Goal: Task Accomplishment & Management: Complete application form

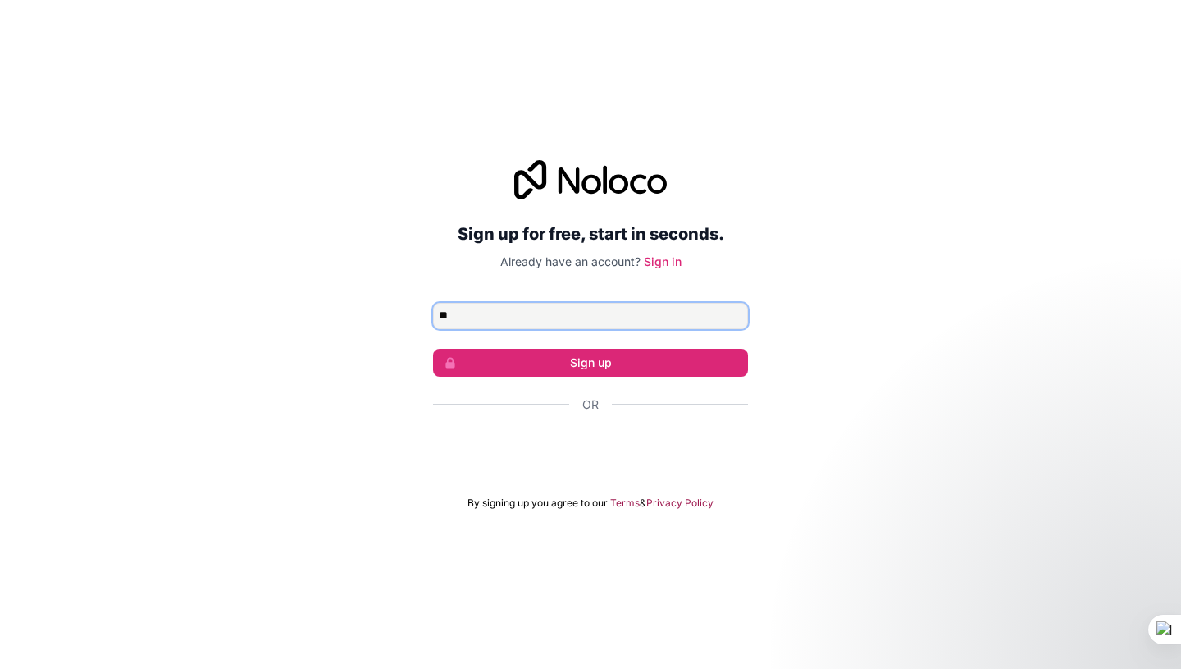
type input "*"
type input "**********"
click button "Sign up" at bounding box center [590, 363] width 315 height 28
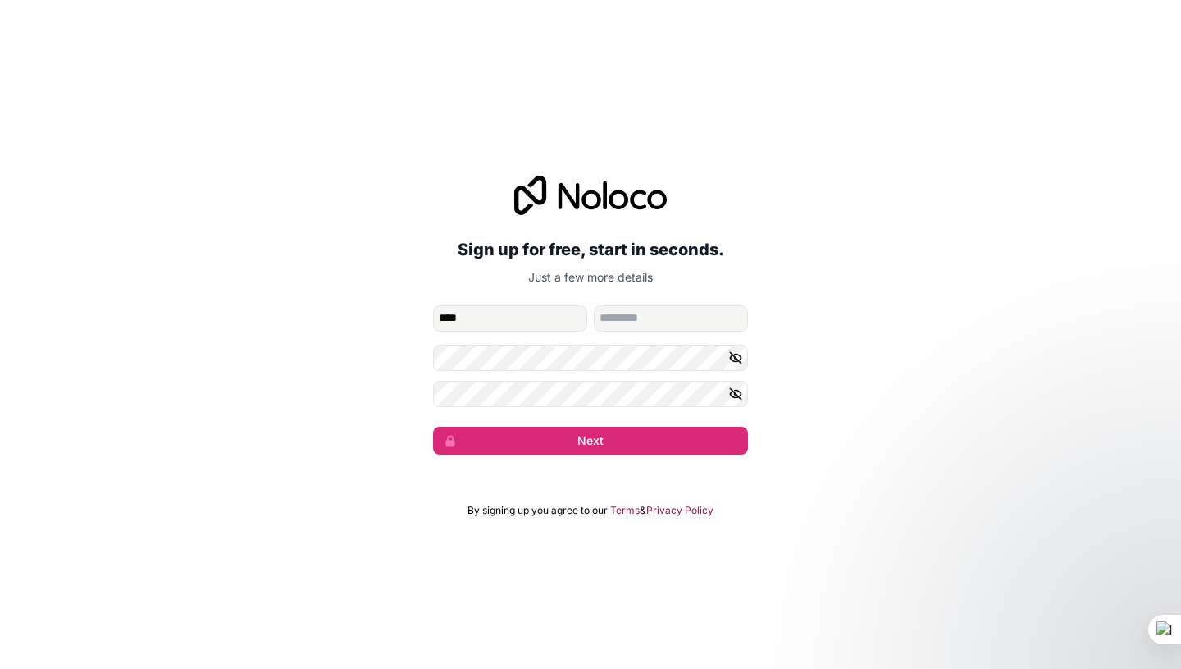
type input "********"
type input "***"
click at [738, 362] on icon "button" at bounding box center [735, 357] width 15 height 15
click at [430, 386] on div "**********" at bounding box center [590, 315] width 1181 height 325
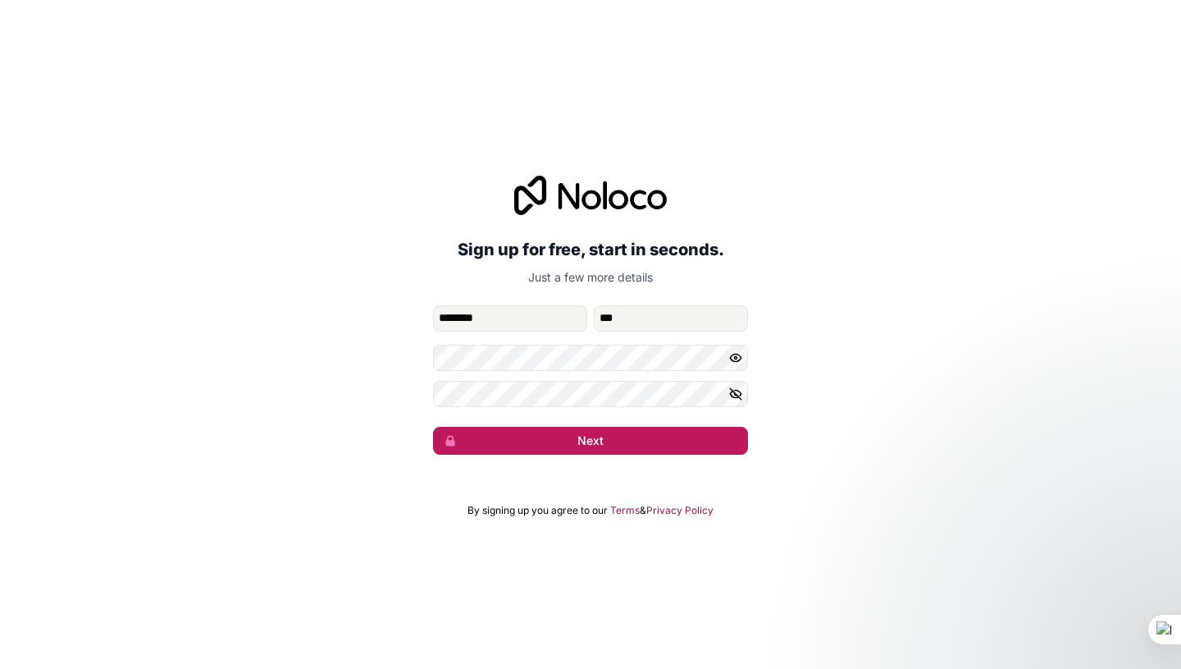
click at [568, 445] on button "Next" at bounding box center [590, 441] width 315 height 28
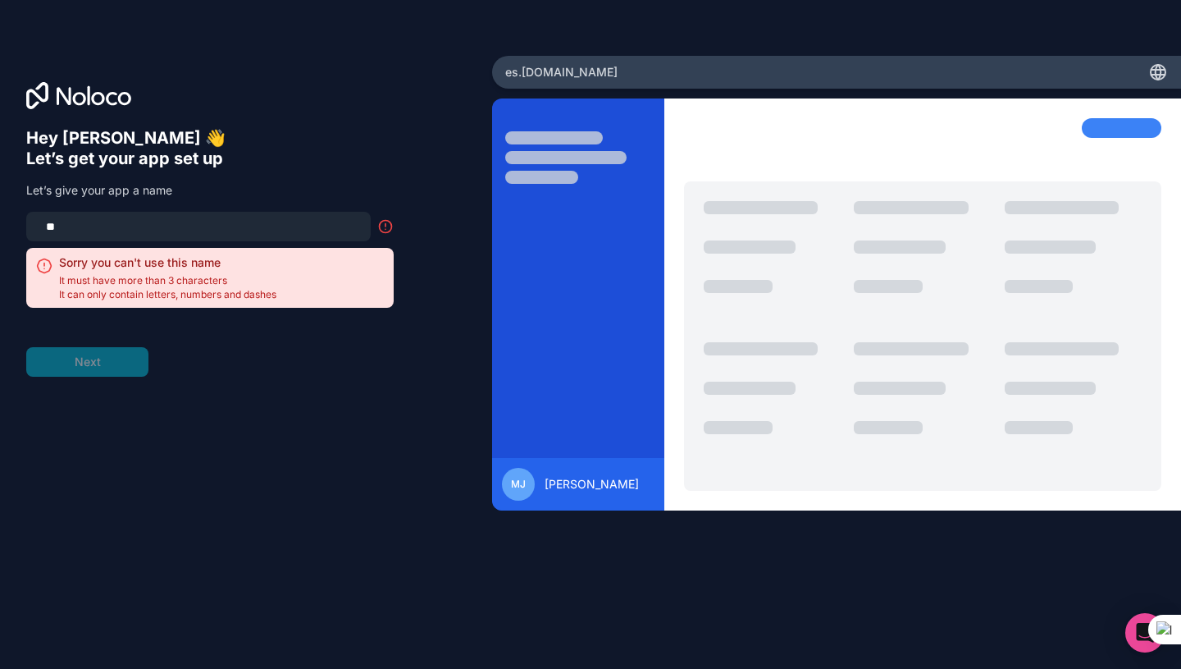
type input "*"
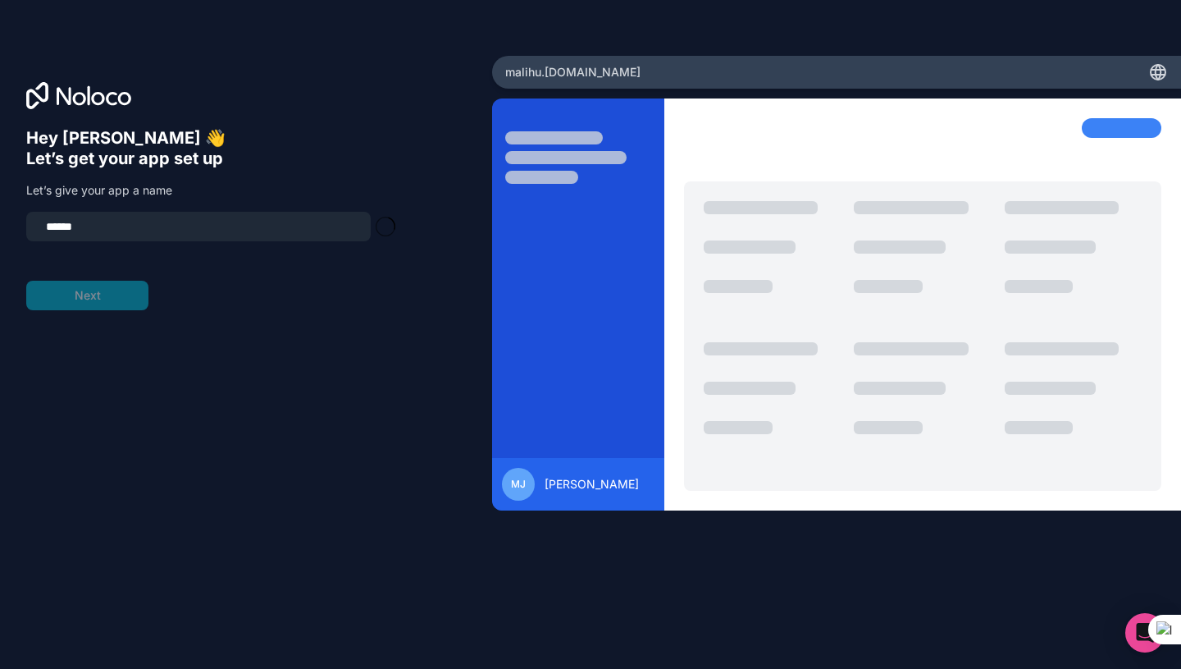
type input "*******"
click at [104, 300] on button "Next" at bounding box center [87, 296] width 122 height 30
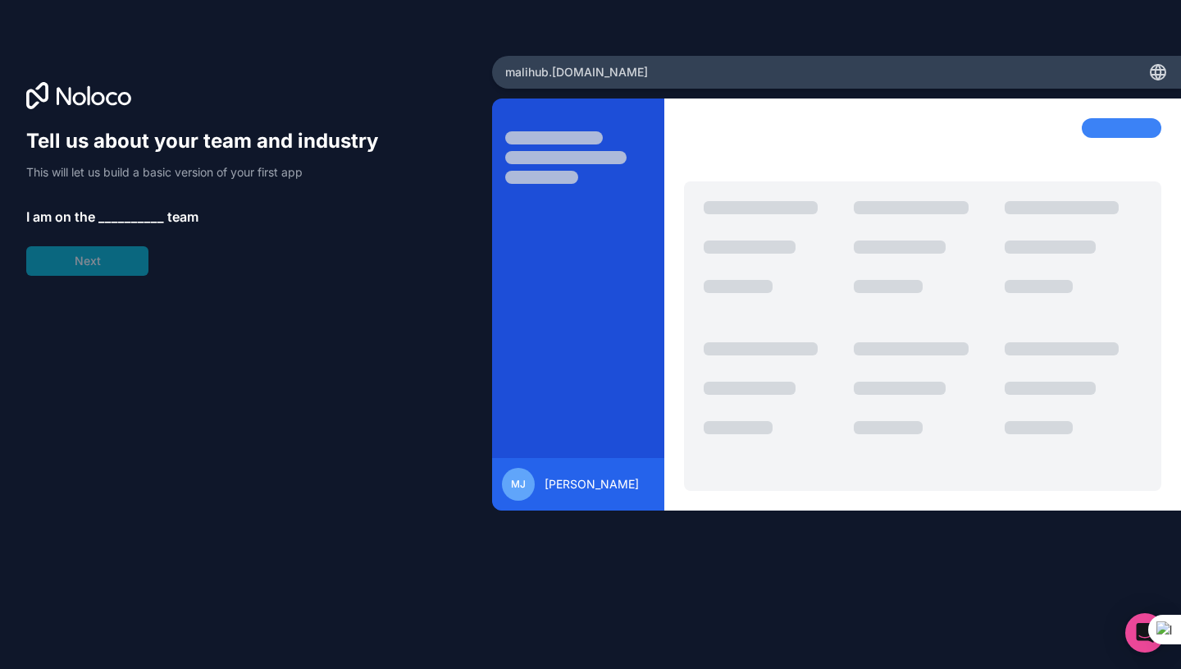
click at [154, 218] on span "__________" at bounding box center [131, 217] width 66 height 20
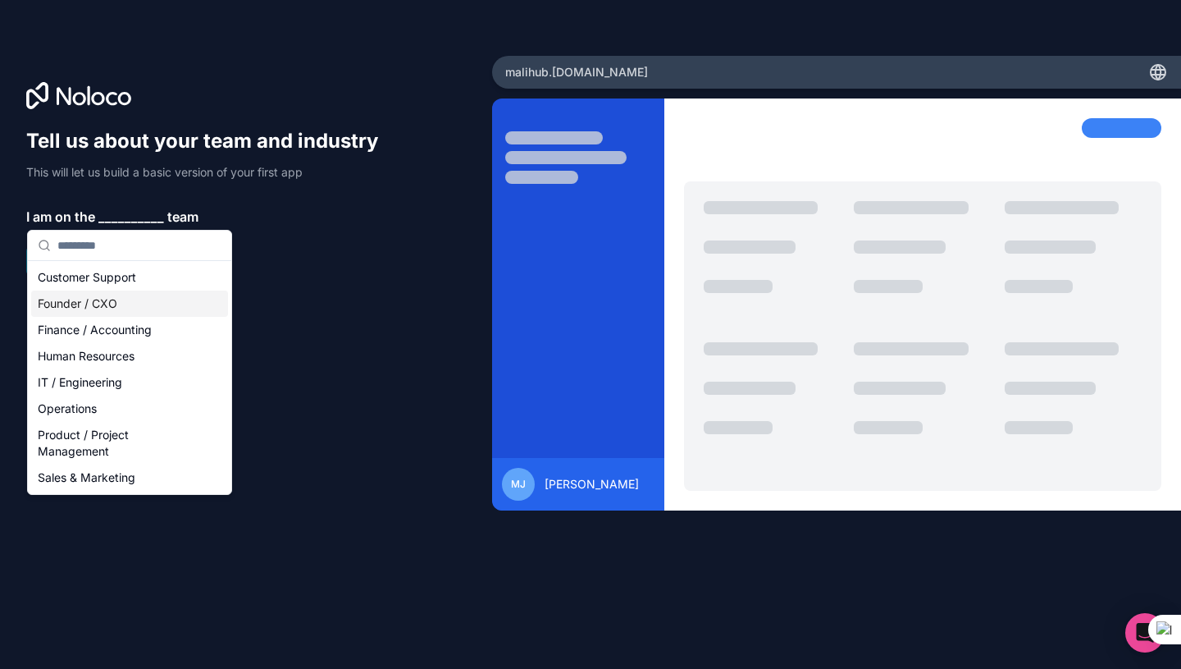
click at [104, 312] on div "Founder / CXO" at bounding box center [129, 303] width 197 height 26
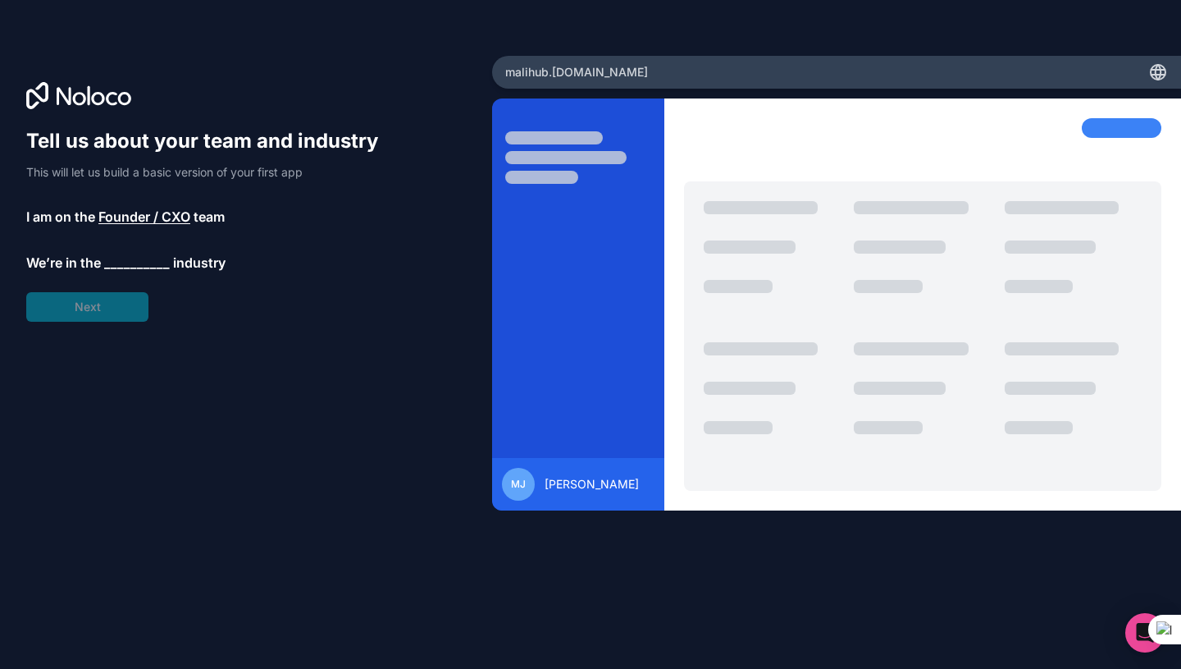
click at [126, 264] on span "__________" at bounding box center [137, 263] width 66 height 20
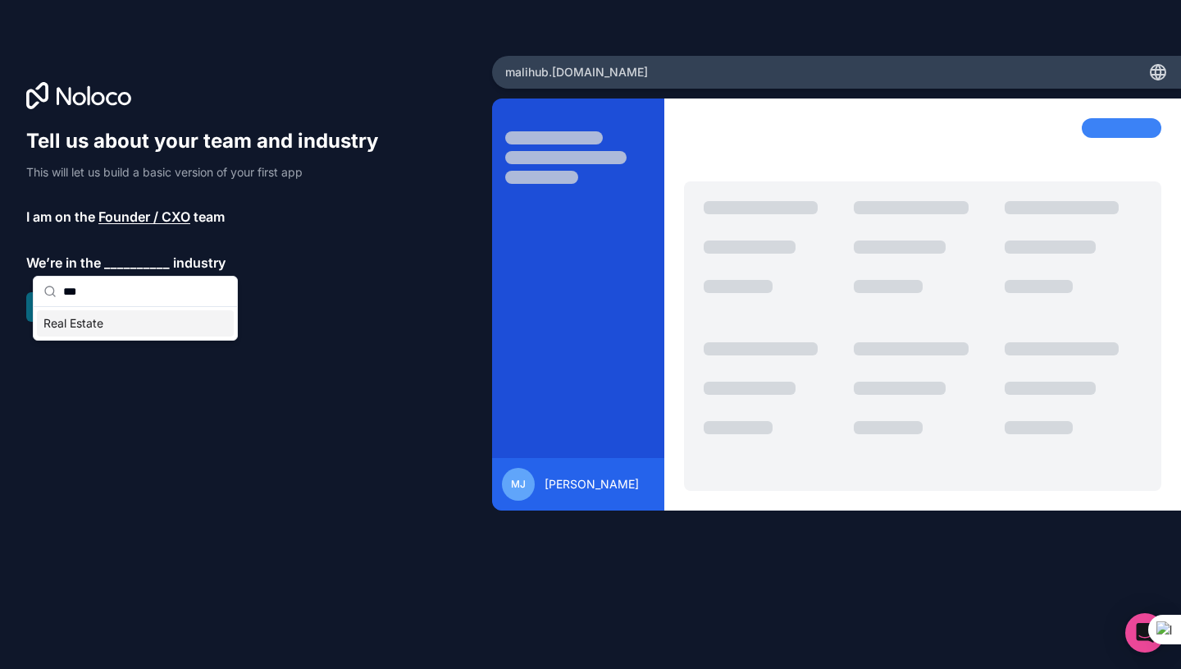
type input "***"
click at [129, 324] on div "Real Estate" at bounding box center [135, 323] width 197 height 26
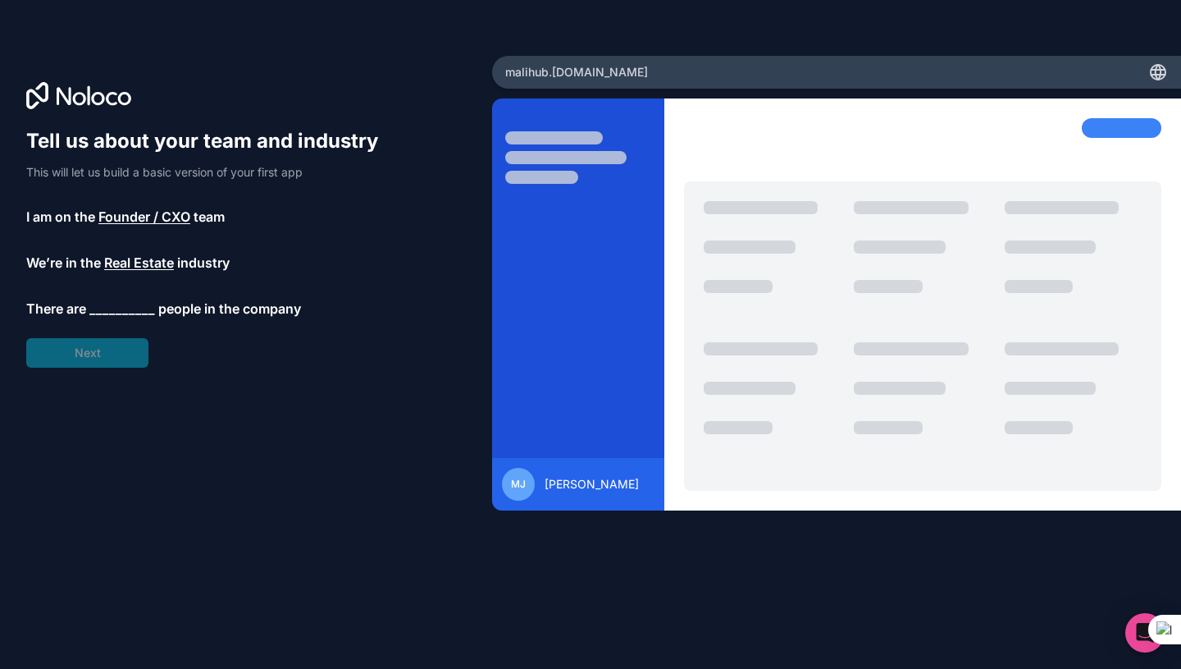
click at [177, 261] on span "industry" at bounding box center [203, 263] width 53 height 20
click at [159, 263] on span "Real Estate" at bounding box center [139, 263] width 70 height 20
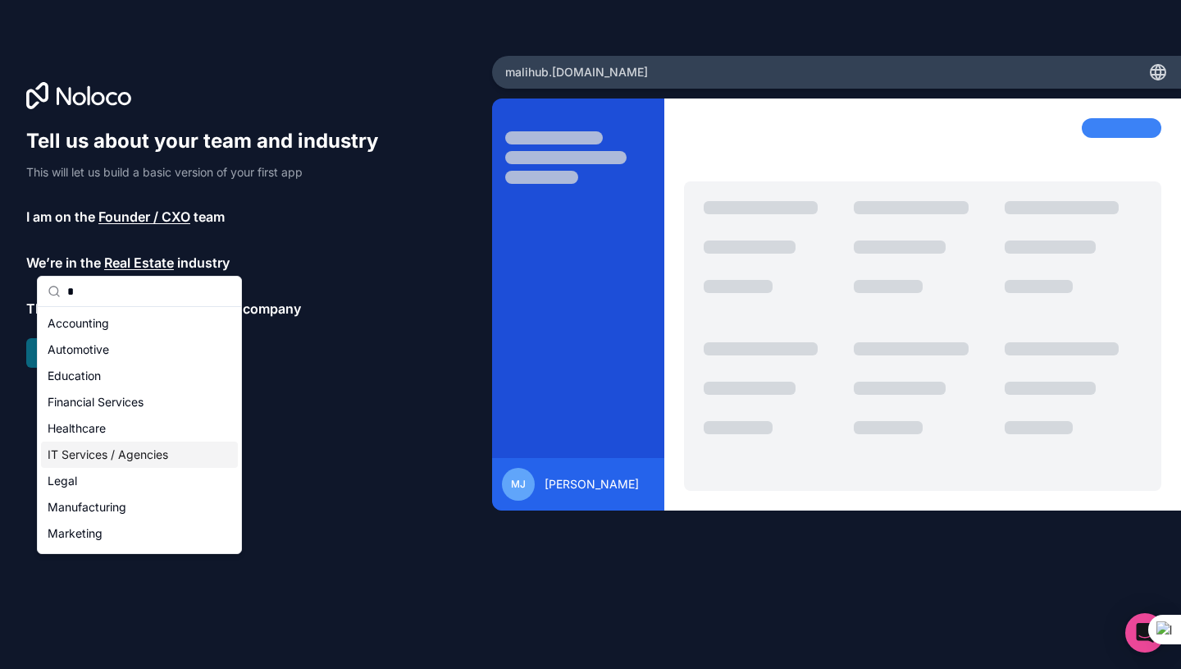
scroll to position [207, 0]
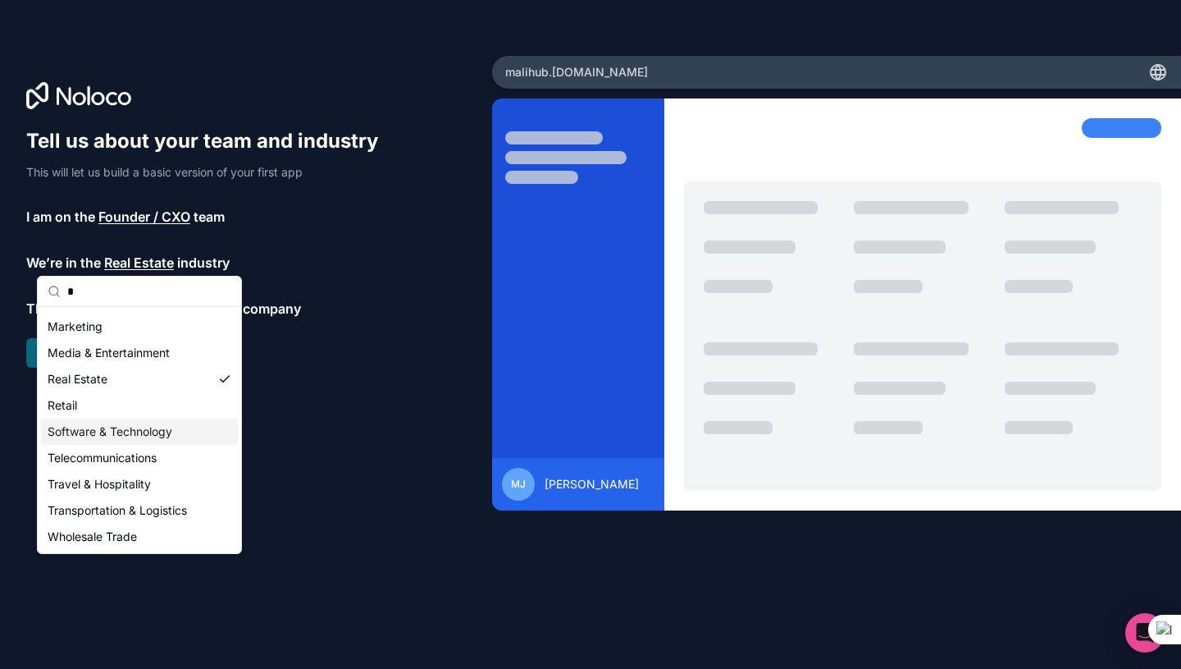
type input "*"
click at [111, 428] on div "Software & Technology" at bounding box center [139, 431] width 197 height 26
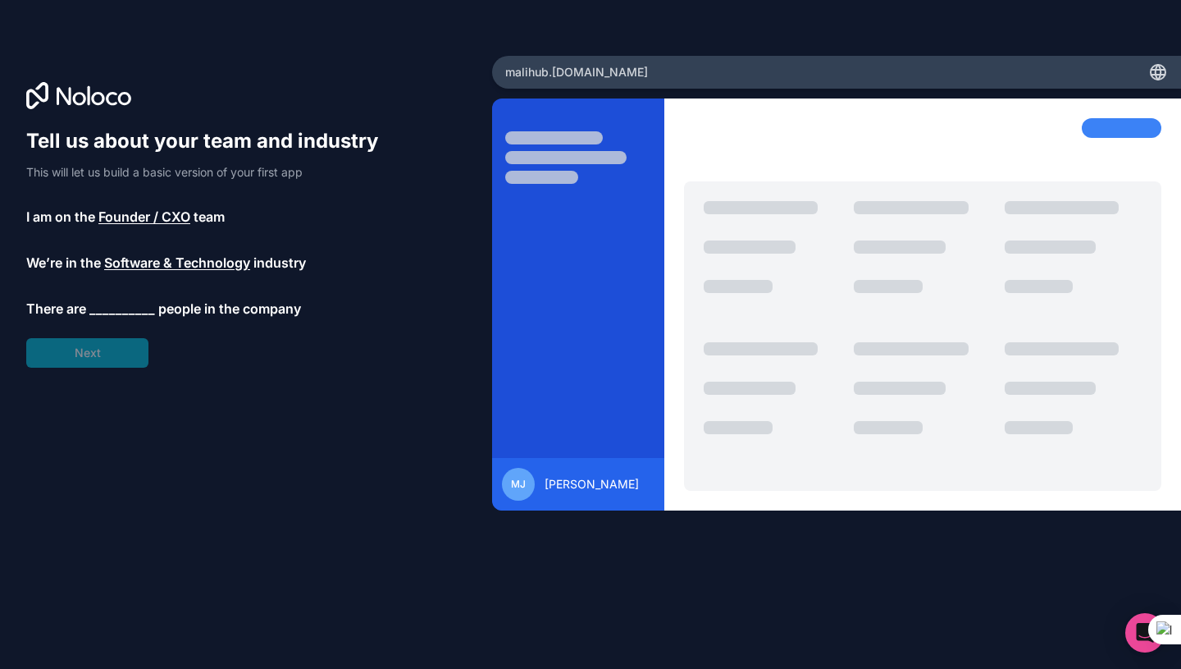
click at [133, 317] on span "__________" at bounding box center [122, 309] width 66 height 20
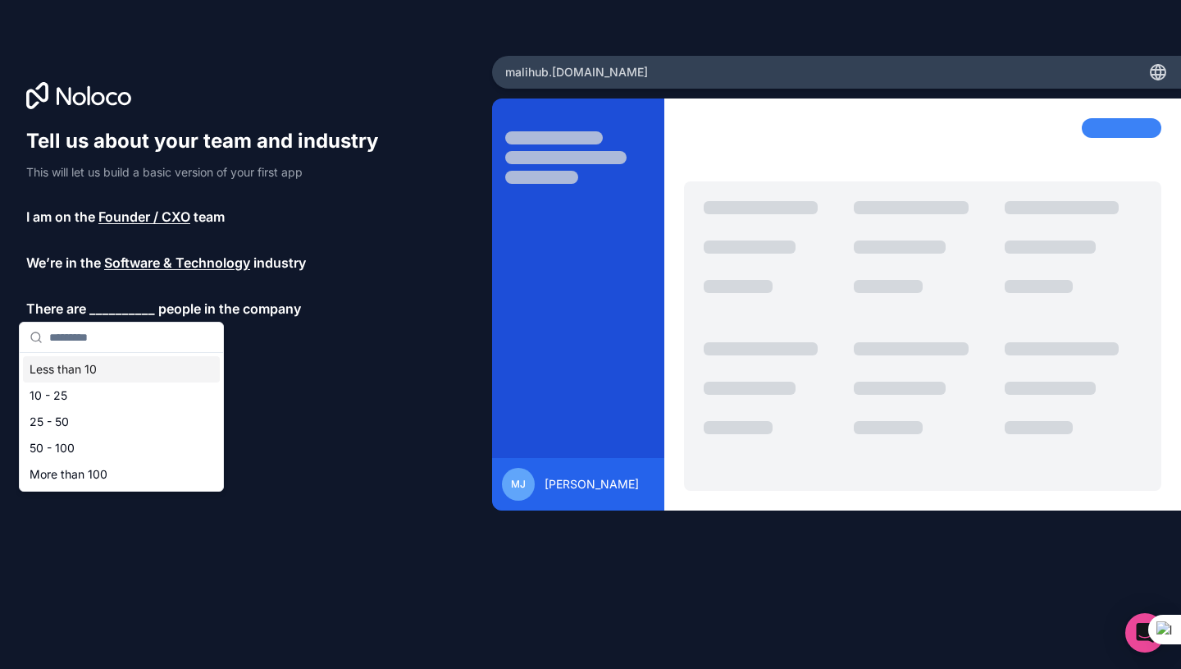
click at [103, 368] on div "Less than 10" at bounding box center [121, 369] width 197 height 26
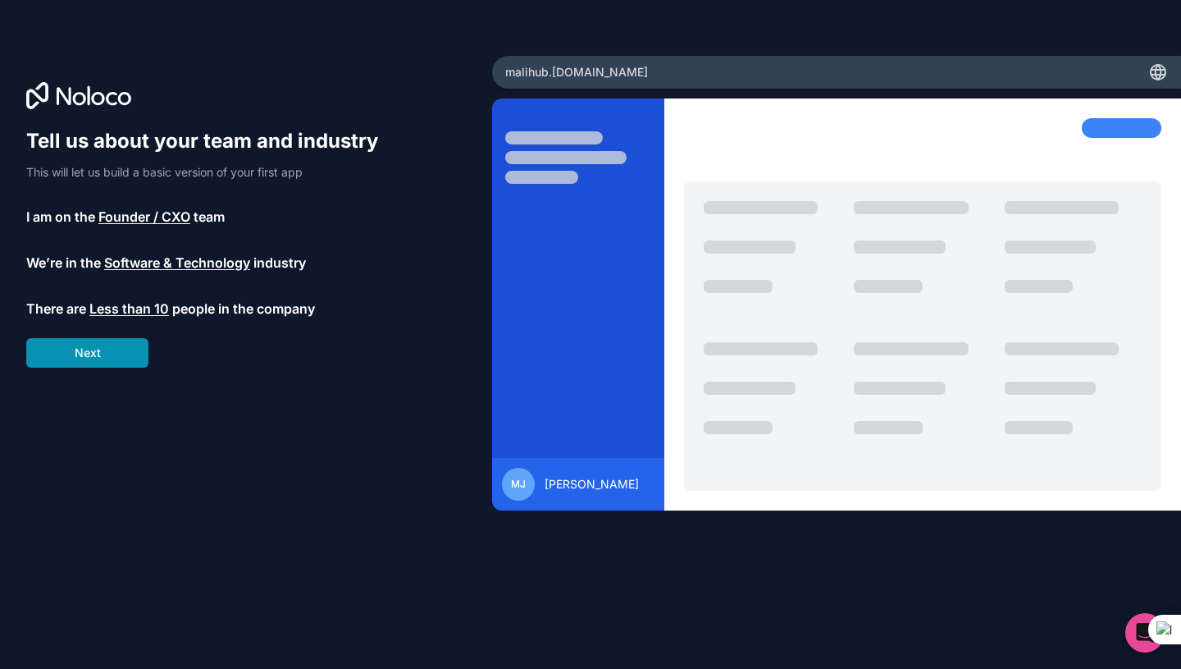
click at [105, 350] on button "Next" at bounding box center [87, 353] width 122 height 30
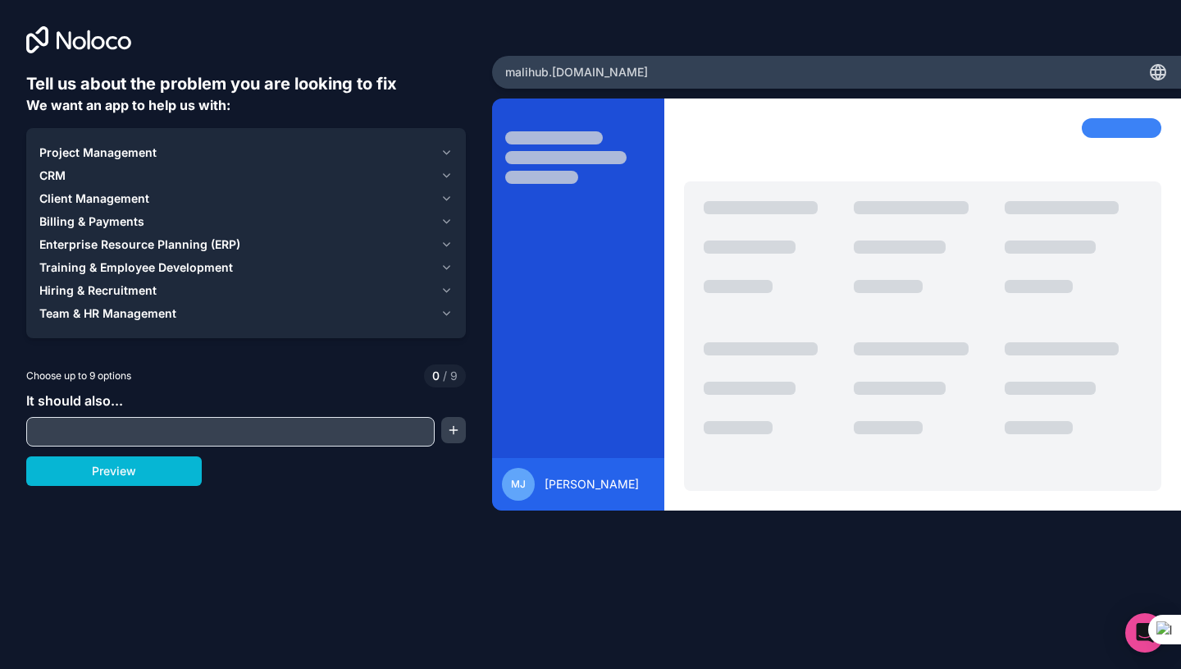
click at [446, 151] on icon "button" at bounding box center [447, 152] width 12 height 13
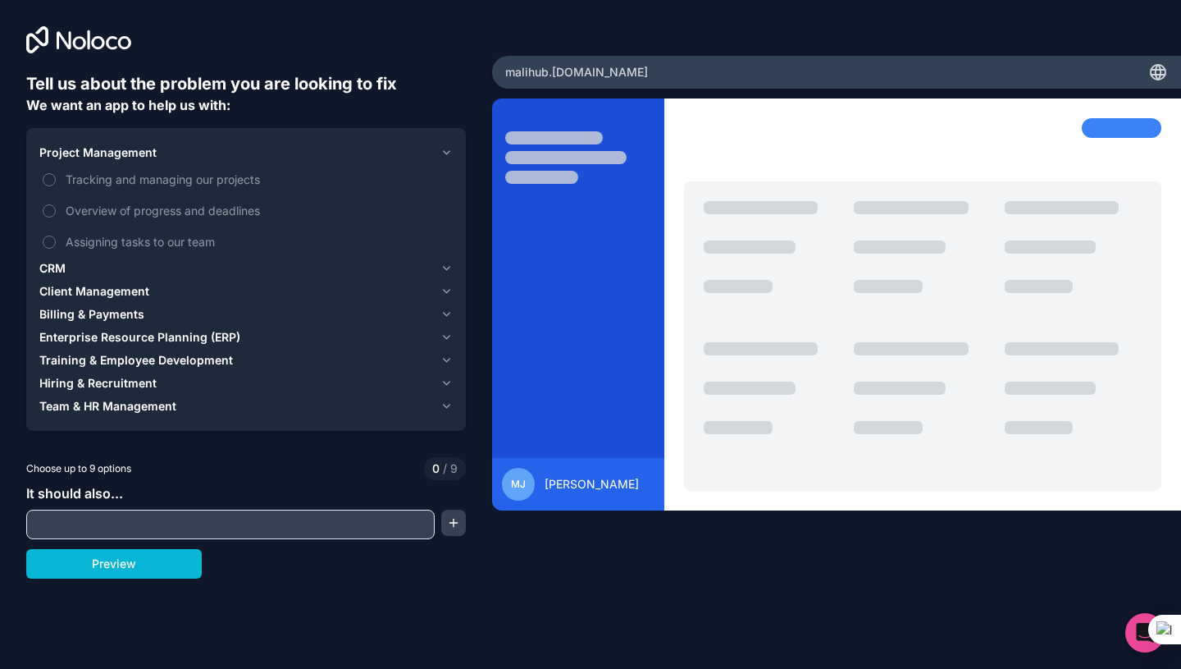
click at [446, 151] on icon "button" at bounding box center [447, 152] width 12 height 13
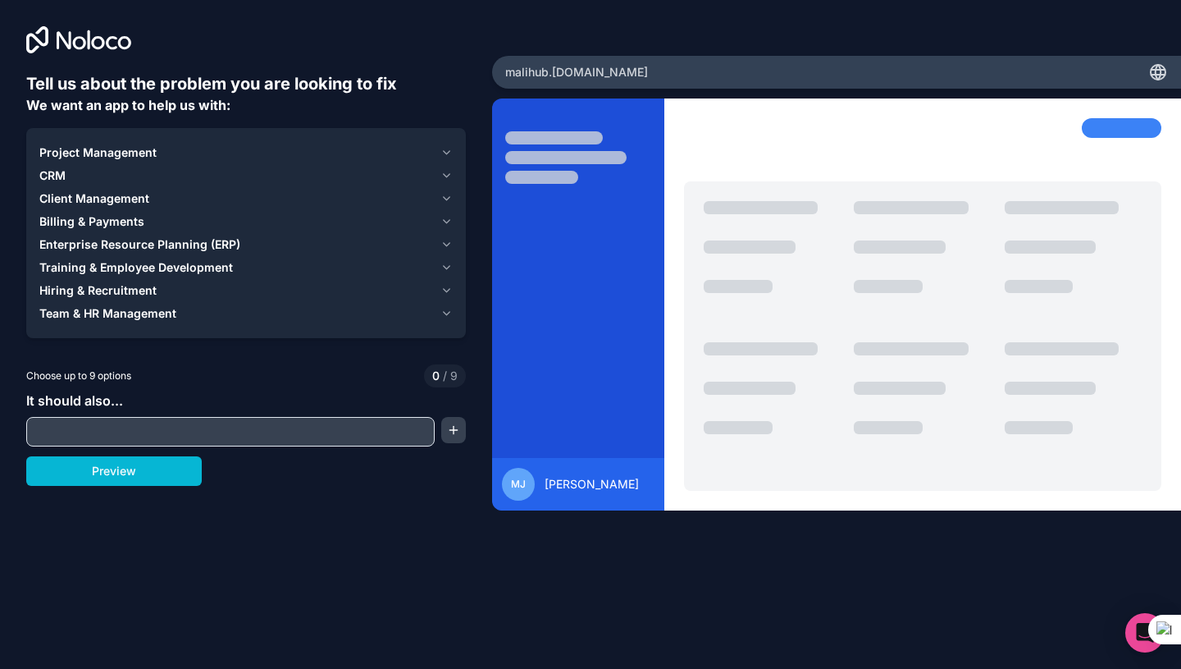
click at [448, 176] on icon "button" at bounding box center [447, 175] width 12 height 13
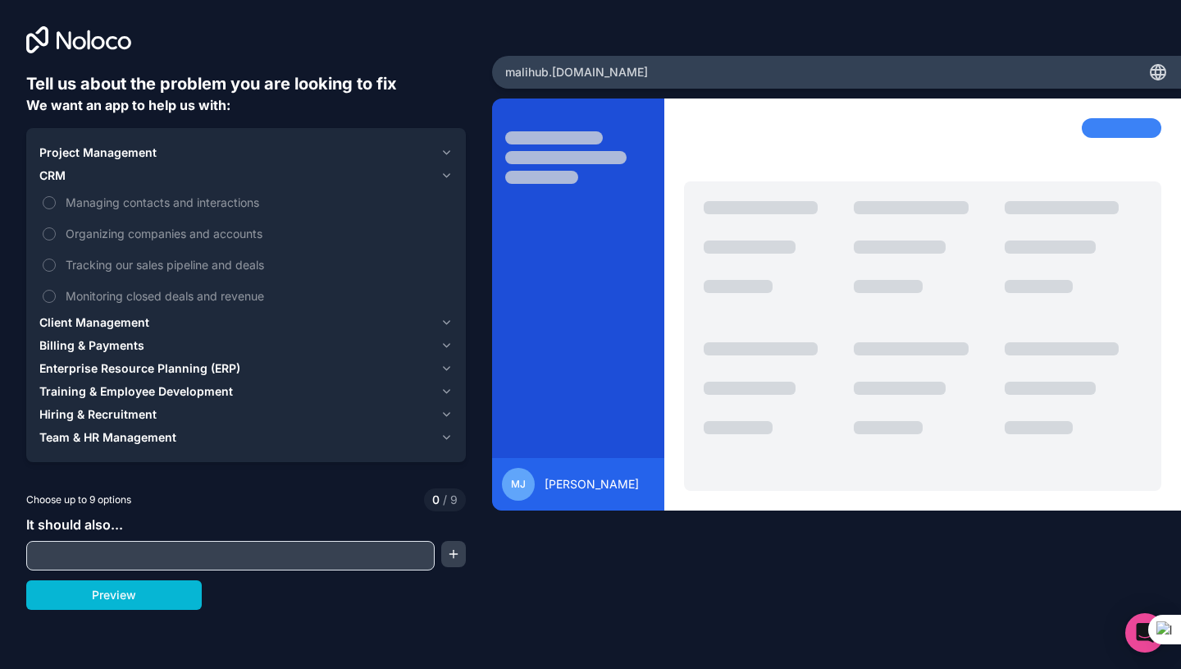
click at [448, 324] on icon "button" at bounding box center [447, 322] width 12 height 13
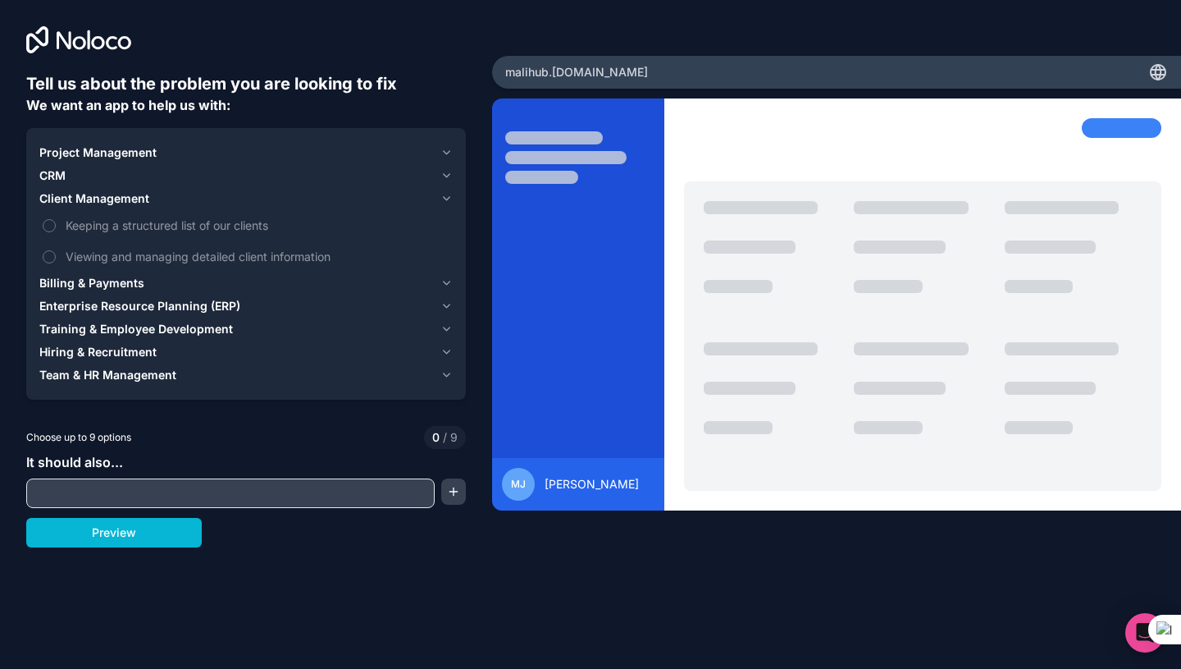
click at [445, 290] on button "Billing & Payments" at bounding box center [245, 283] width 413 height 23
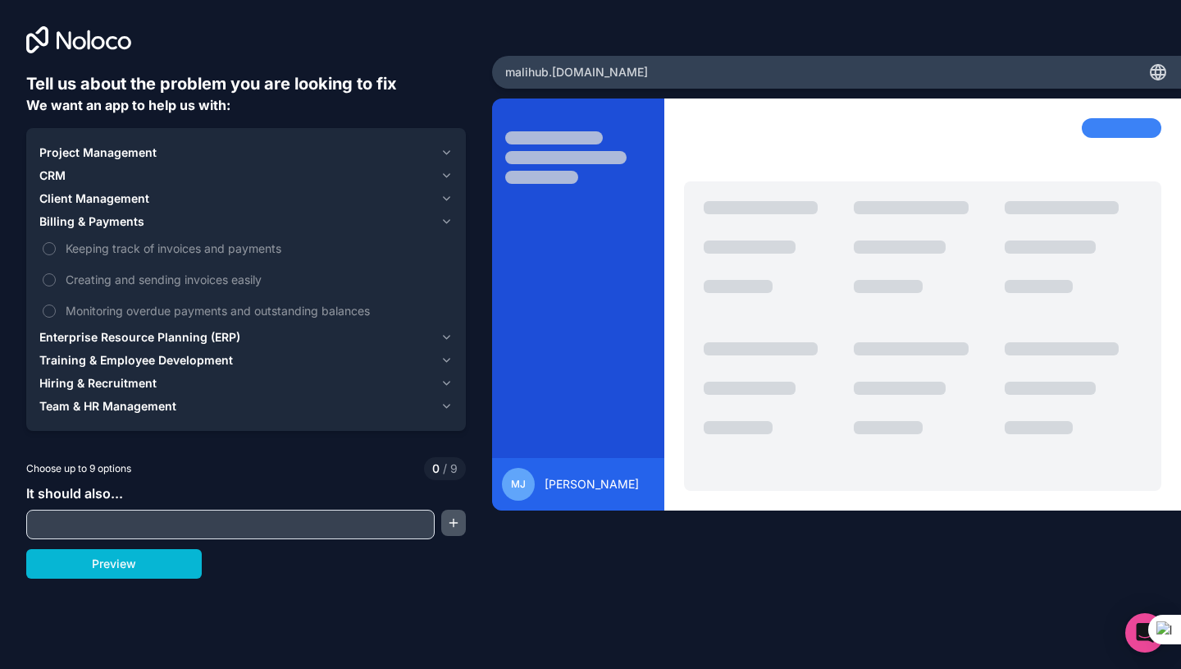
click at [448, 523] on button "button" at bounding box center [453, 522] width 25 height 26
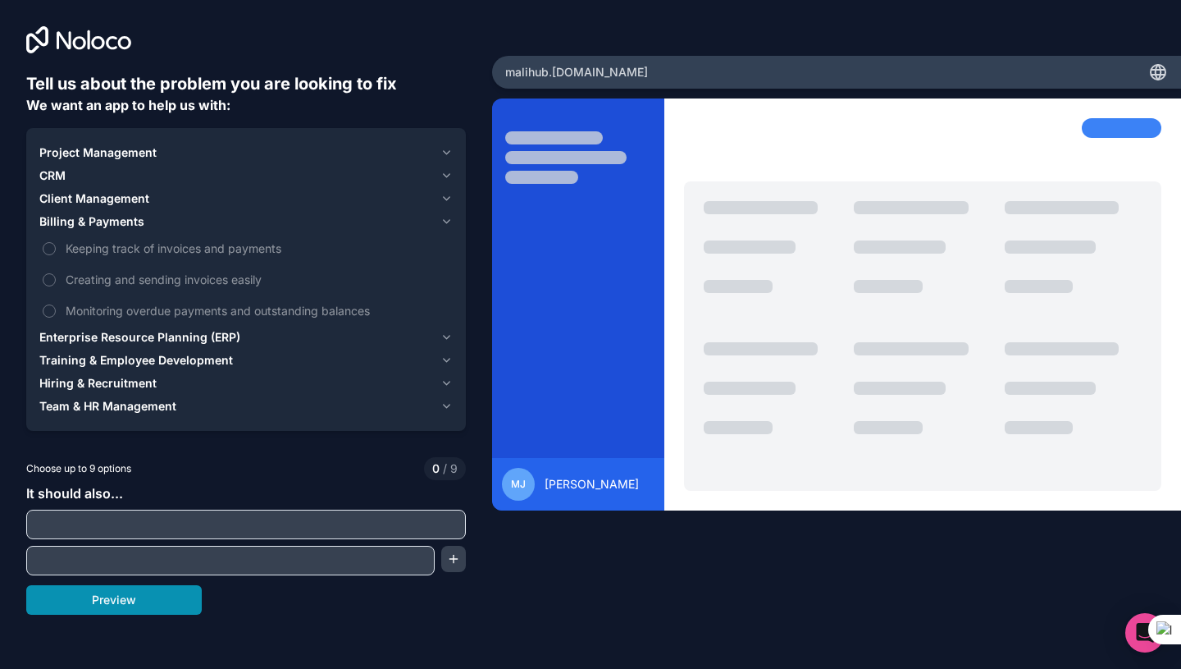
click at [108, 600] on button "Preview" at bounding box center [114, 600] width 176 height 30
click at [212, 340] on span "Enterprise Resource Planning (ERP)" at bounding box center [139, 337] width 201 height 16
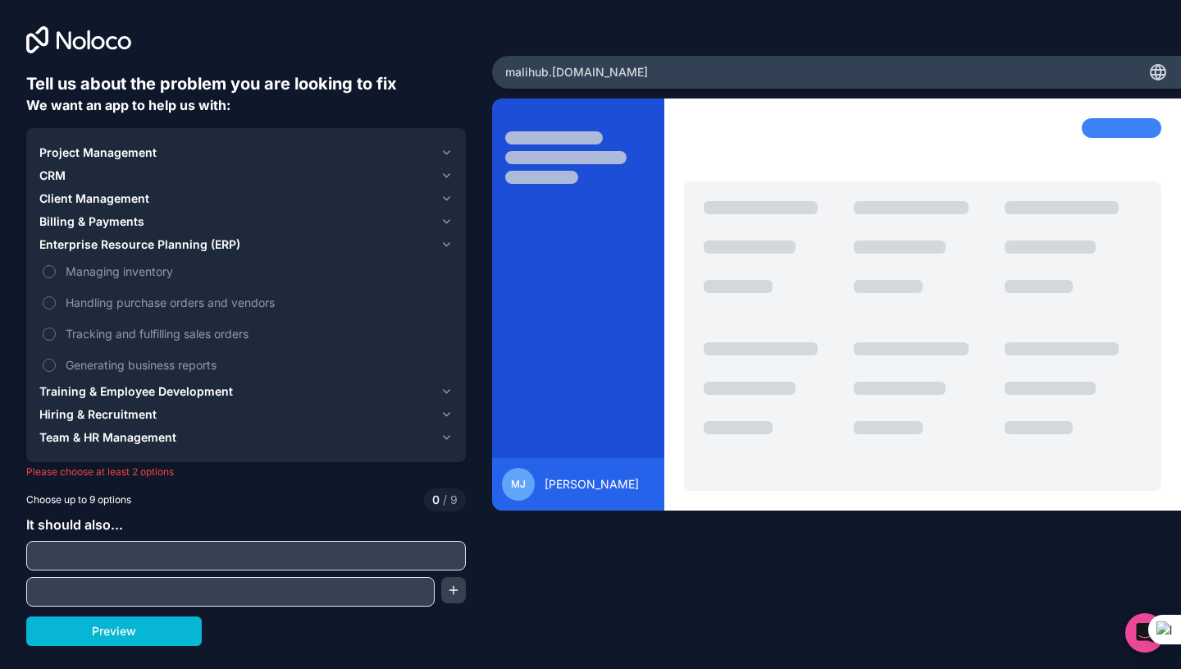
click at [136, 389] on span "Training & Employee Development" at bounding box center [136, 391] width 194 height 16
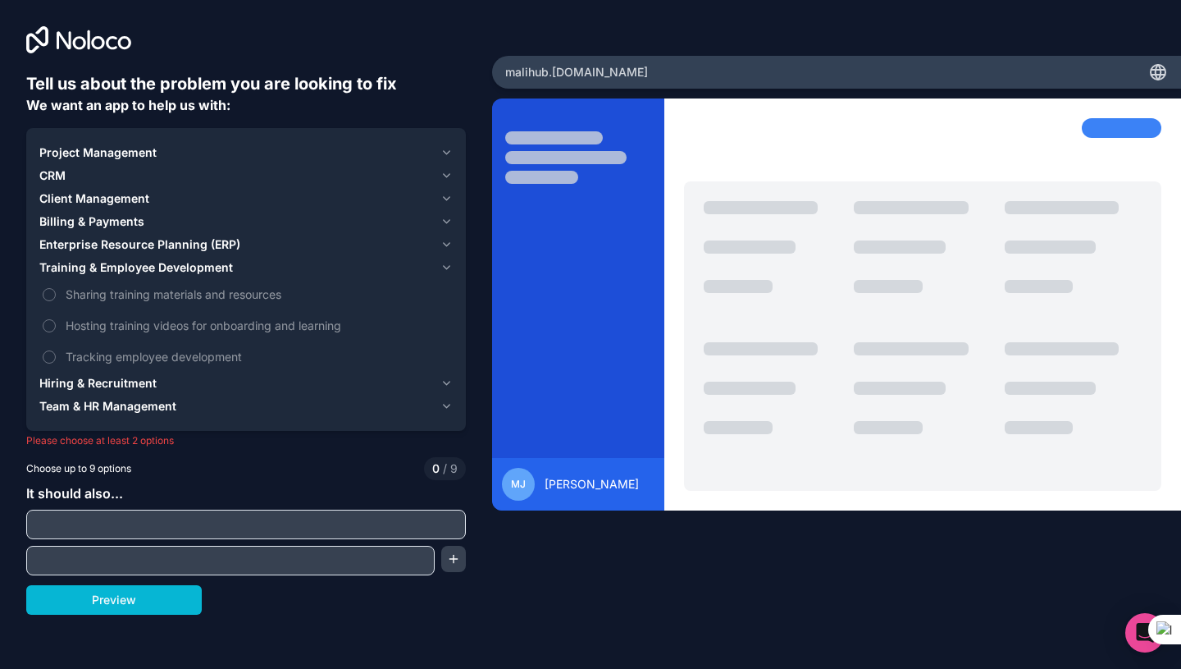
click at [132, 389] on span "Hiring & Recruitment" at bounding box center [97, 383] width 117 height 16
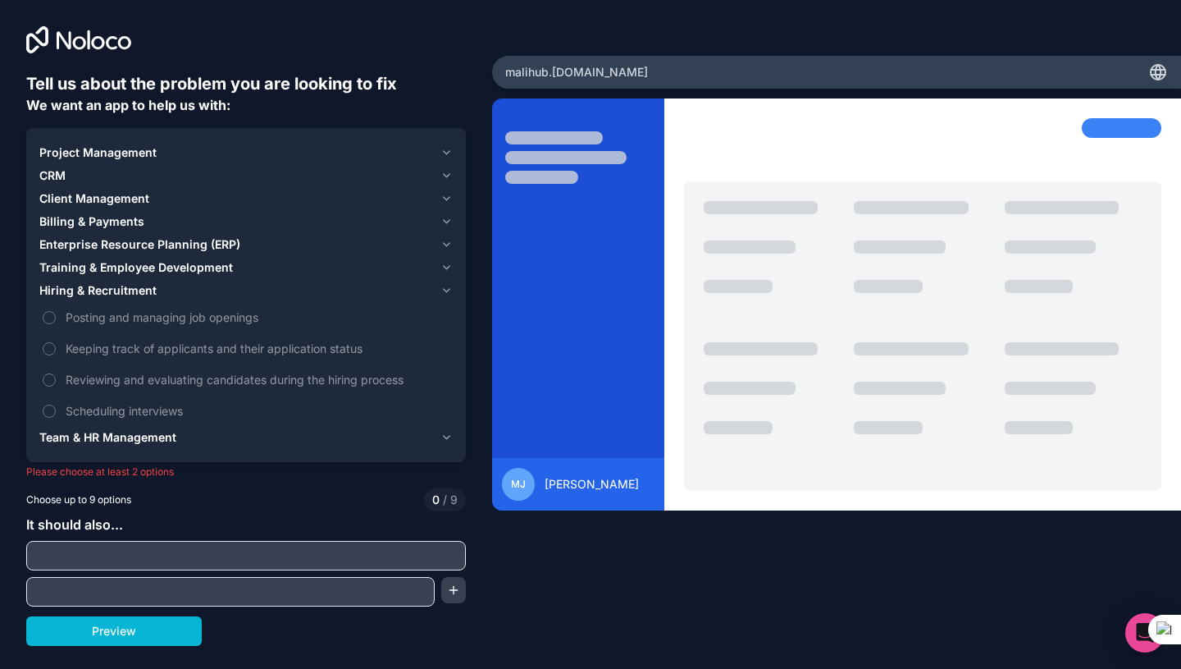
click at [103, 440] on span "Team & HR Management" at bounding box center [107, 437] width 137 height 16
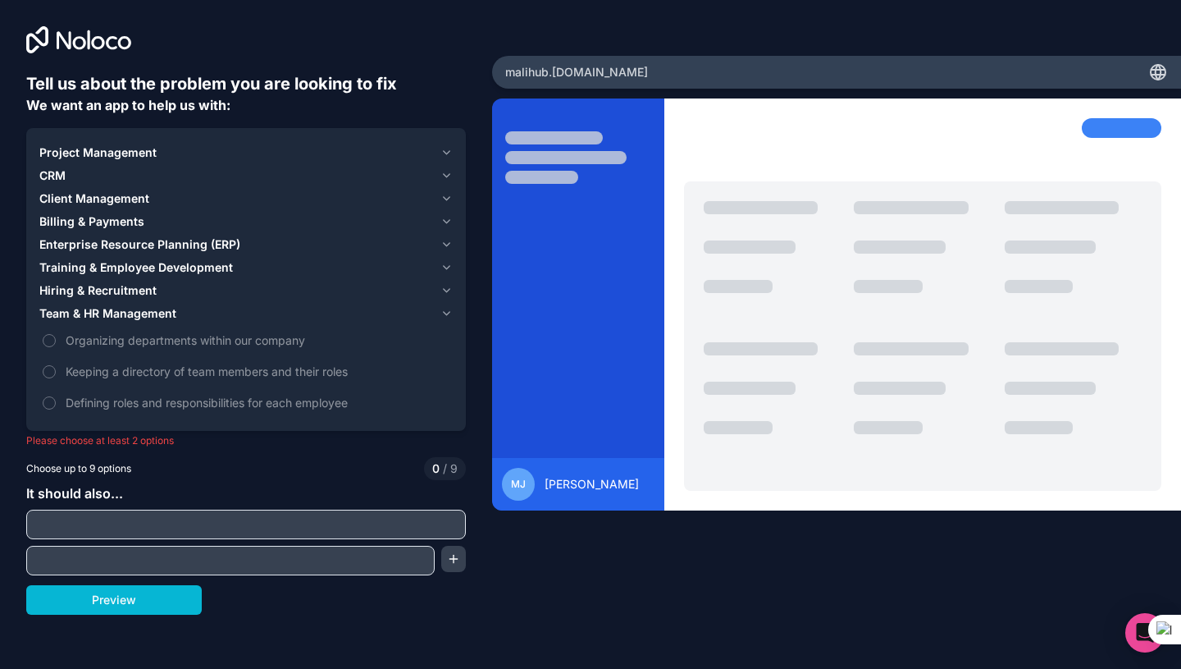
click at [157, 150] on div "Project Management" at bounding box center [236, 152] width 395 height 16
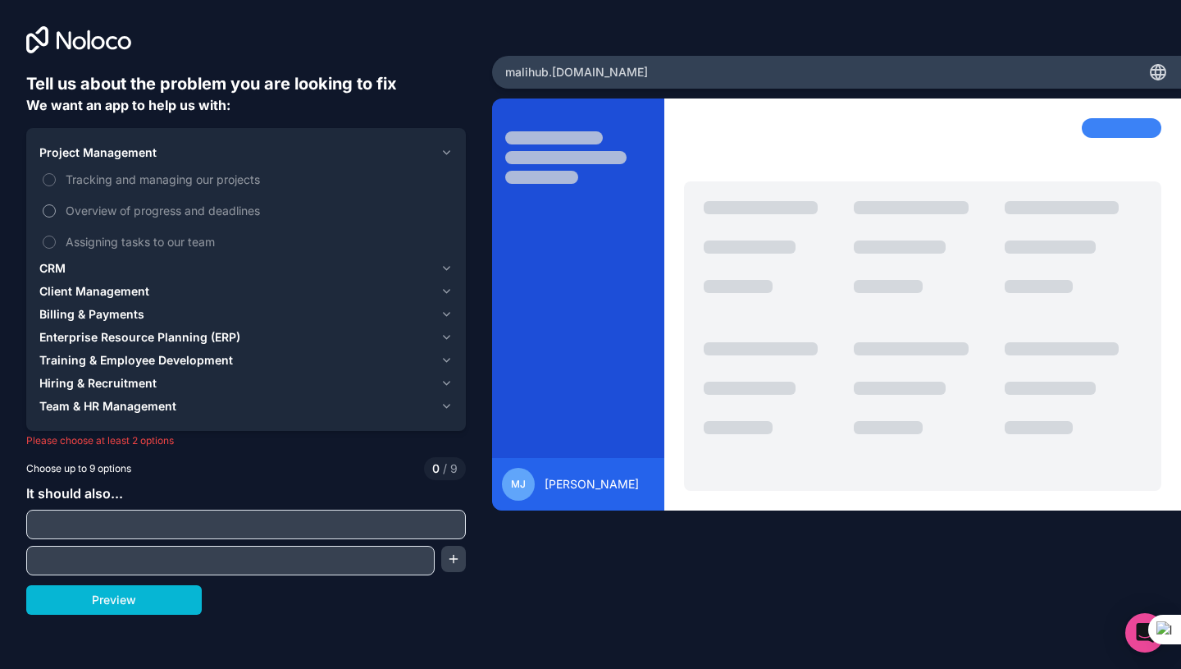
click at [138, 211] on span "Overview of progress and deadlines" at bounding box center [258, 210] width 384 height 17
click at [56, 211] on button "Overview of progress and deadlines" at bounding box center [49, 210] width 13 height 13
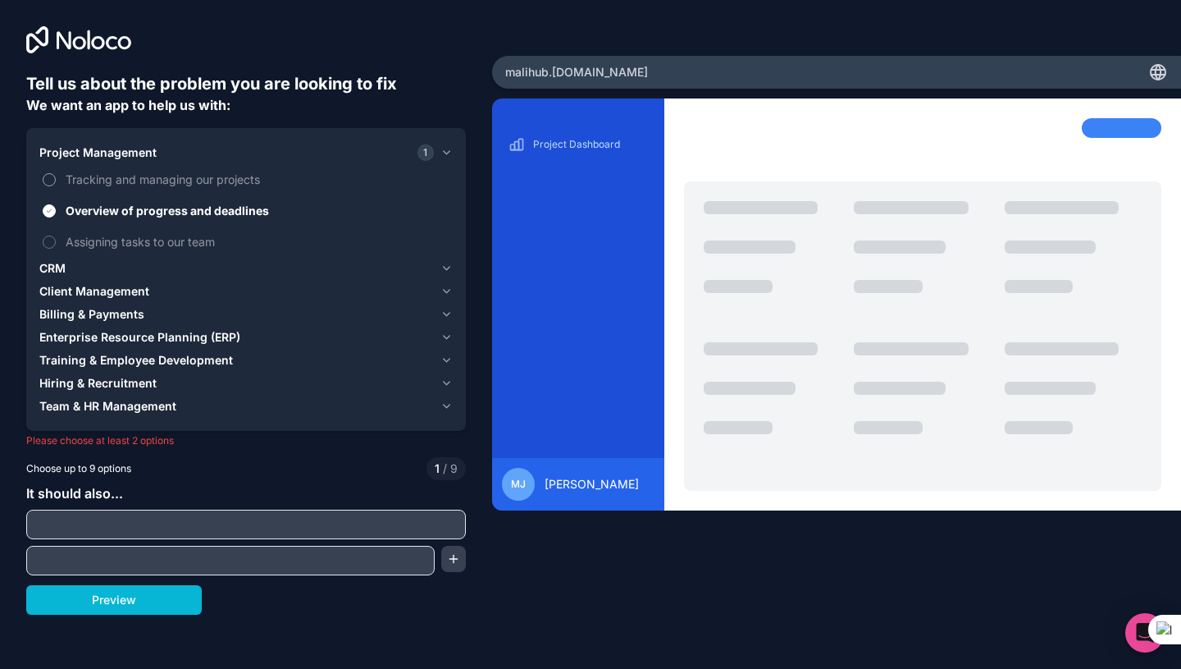
click at [64, 186] on label "Tracking and managing our projects" at bounding box center [245, 179] width 413 height 30
click at [56, 186] on button "Tracking and managing our projects" at bounding box center [49, 179] width 13 height 13
click at [97, 238] on span "Assigning tasks to our team" at bounding box center [258, 241] width 384 height 17
click at [56, 238] on button "Assigning tasks to our team" at bounding box center [49, 241] width 13 height 13
click at [107, 268] on div "CRM" at bounding box center [236, 268] width 395 height 16
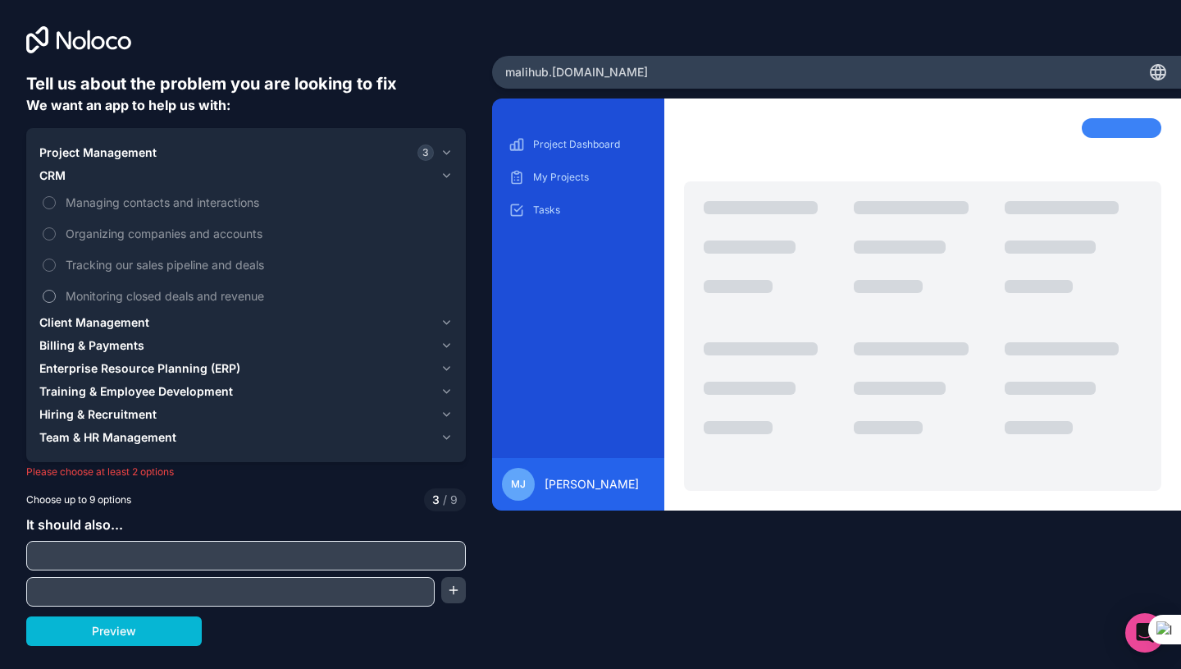
click at [71, 295] on span "Monitoring closed deals and revenue" at bounding box center [258, 295] width 384 height 17
click at [56, 295] on button "Monitoring closed deals and revenue" at bounding box center [49, 296] width 13 height 13
click at [77, 273] on label "Tracking our sales pipeline and deals" at bounding box center [245, 264] width 413 height 30
click at [56, 272] on button "Tracking our sales pipeline and deals" at bounding box center [49, 264] width 13 height 13
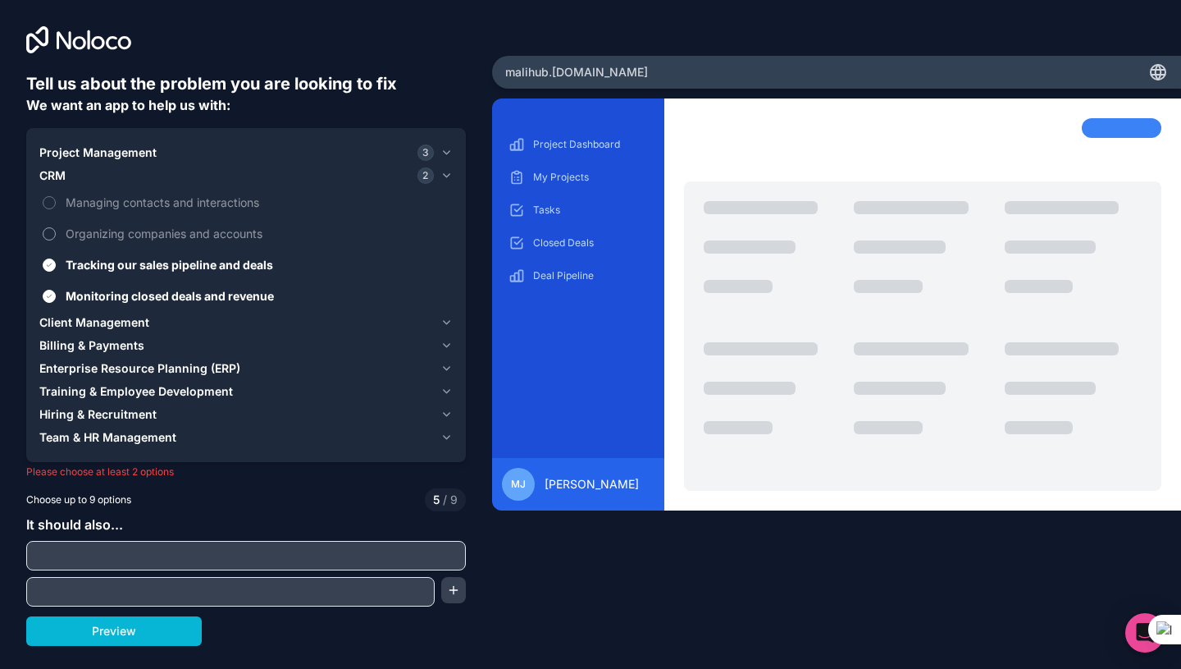
click at [103, 241] on span "Organizing companies and accounts" at bounding box center [258, 233] width 384 height 17
click at [56, 240] on button "Organizing companies and accounts" at bounding box center [49, 233] width 13 height 13
click at [105, 203] on span "Managing contacts and interactions" at bounding box center [258, 202] width 384 height 17
click at [56, 203] on button "Managing contacts and interactions" at bounding box center [49, 202] width 13 height 13
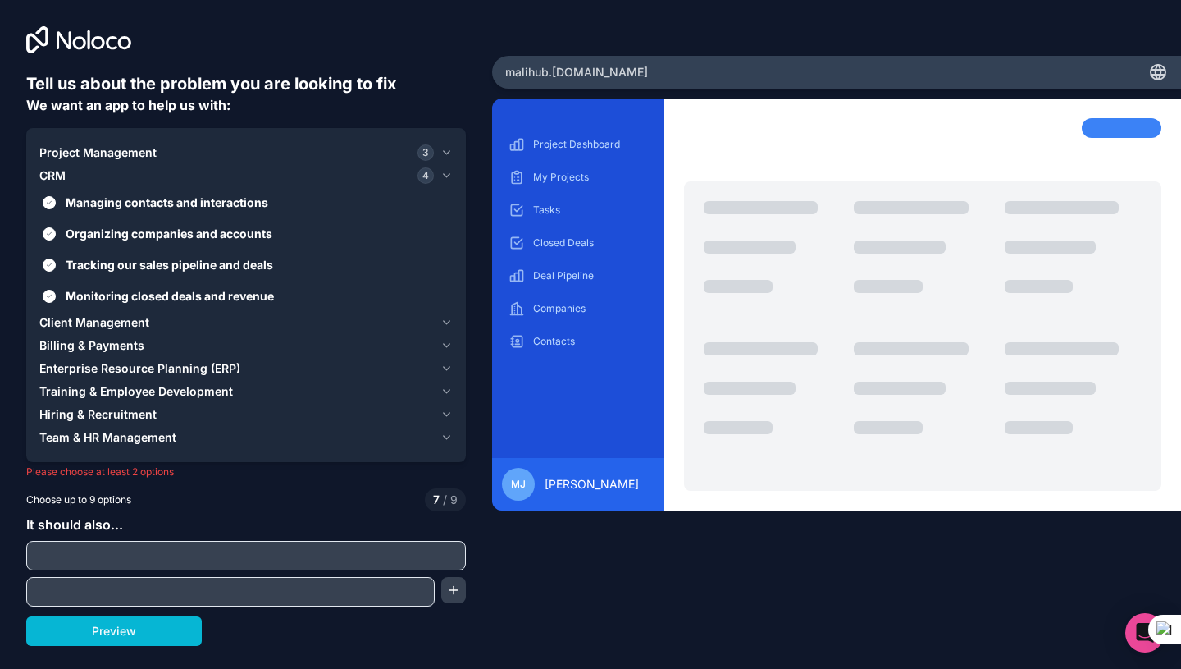
click at [129, 323] on span "Client Management" at bounding box center [94, 322] width 110 height 16
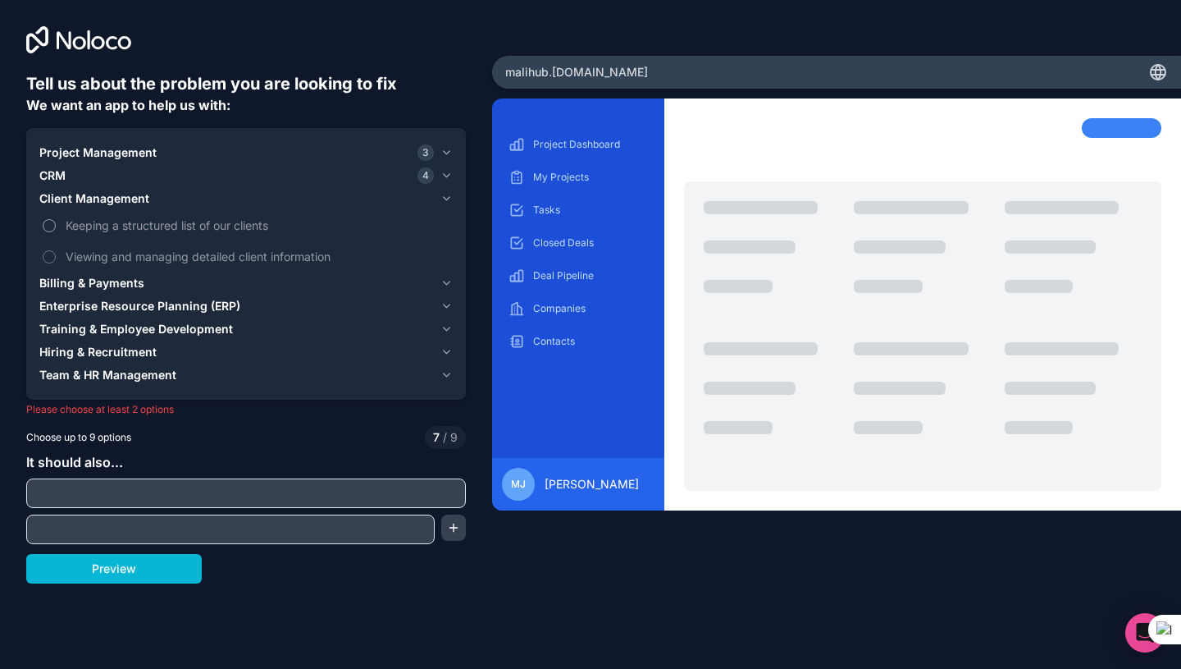
click at [143, 232] on span "Keeping a structured list of our clients" at bounding box center [258, 225] width 384 height 17
click at [56, 232] on button "Keeping a structured list of our clients" at bounding box center [49, 225] width 13 height 13
click at [144, 256] on span "Viewing and managing detailed client information" at bounding box center [258, 256] width 384 height 17
click at [56, 256] on button "Viewing and managing detailed client information" at bounding box center [49, 256] width 13 height 13
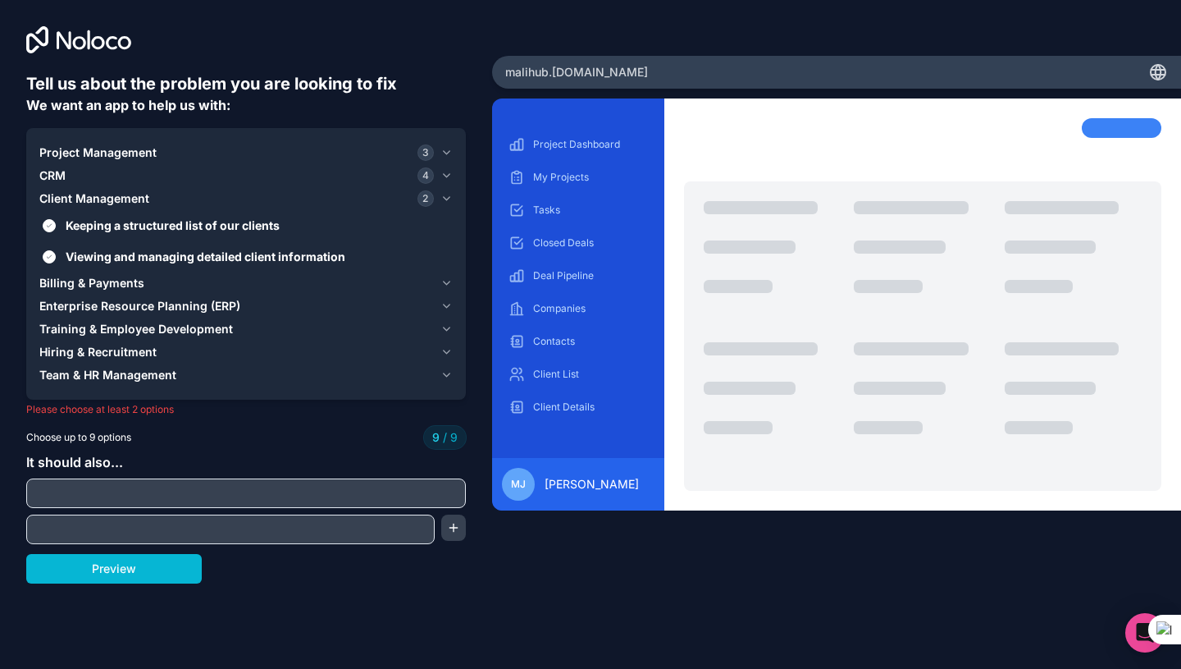
click at [115, 286] on span "Billing & Payments" at bounding box center [91, 283] width 105 height 16
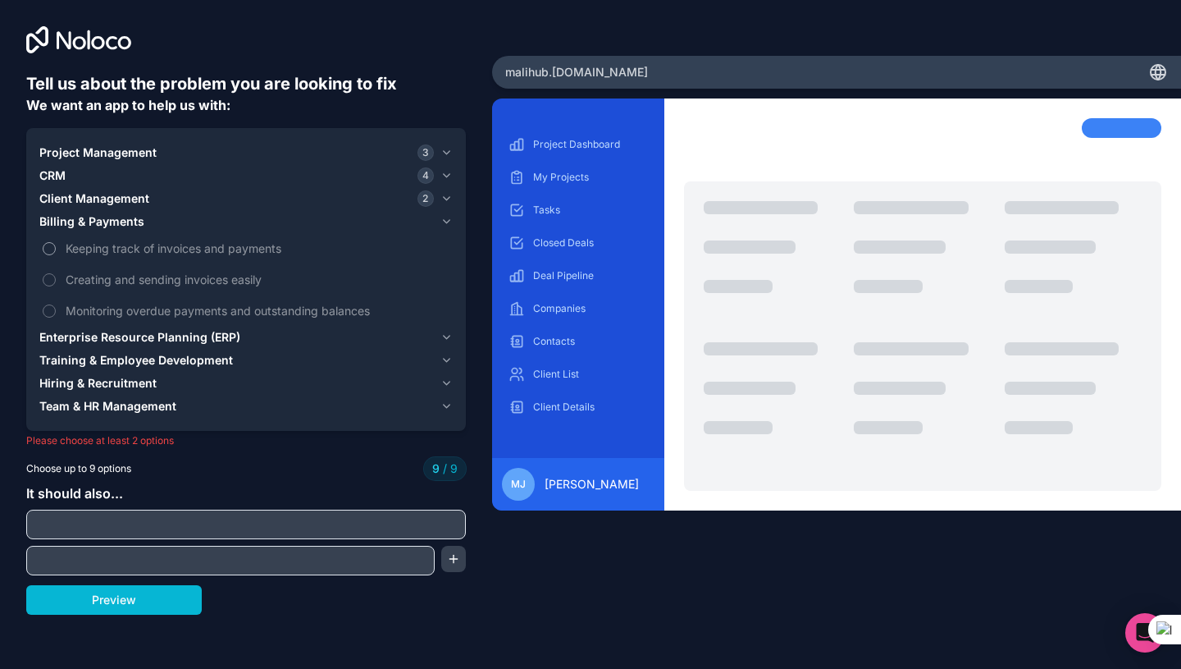
click at [134, 247] on span "Keeping track of invoices and payments" at bounding box center [258, 248] width 384 height 17
click at [131, 284] on span "Creating and sending invoices easily" at bounding box center [258, 279] width 384 height 17
click at [99, 600] on button "Preview" at bounding box center [114, 600] width 176 height 30
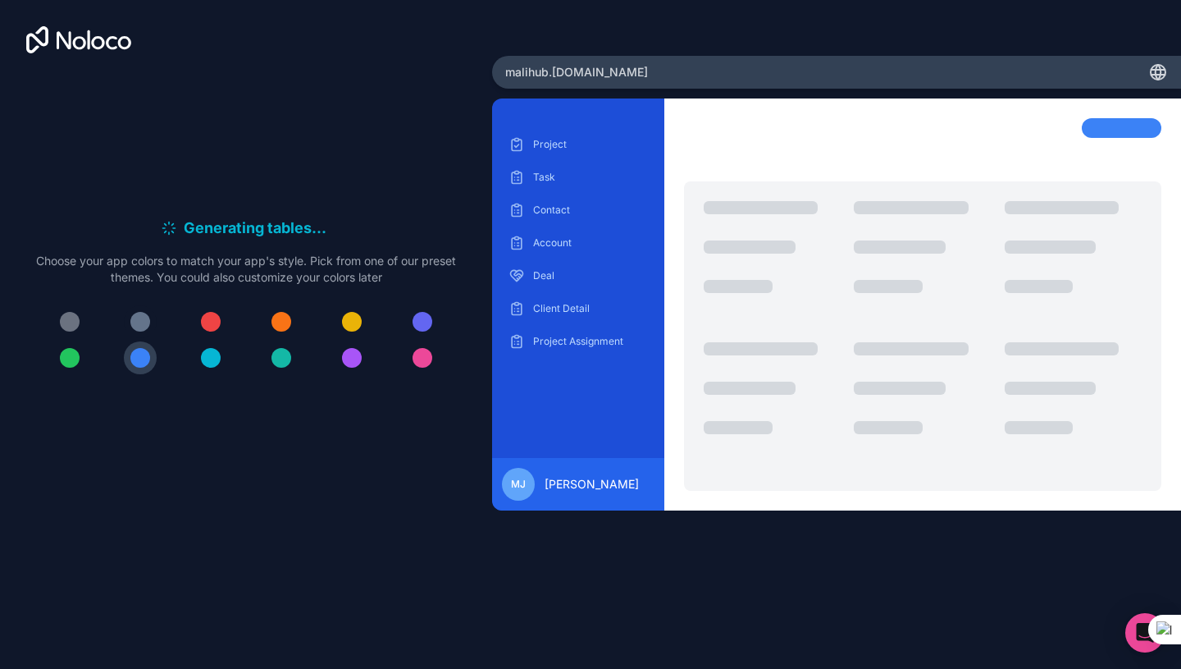
click at [138, 327] on div at bounding box center [140, 322] width 20 height 20
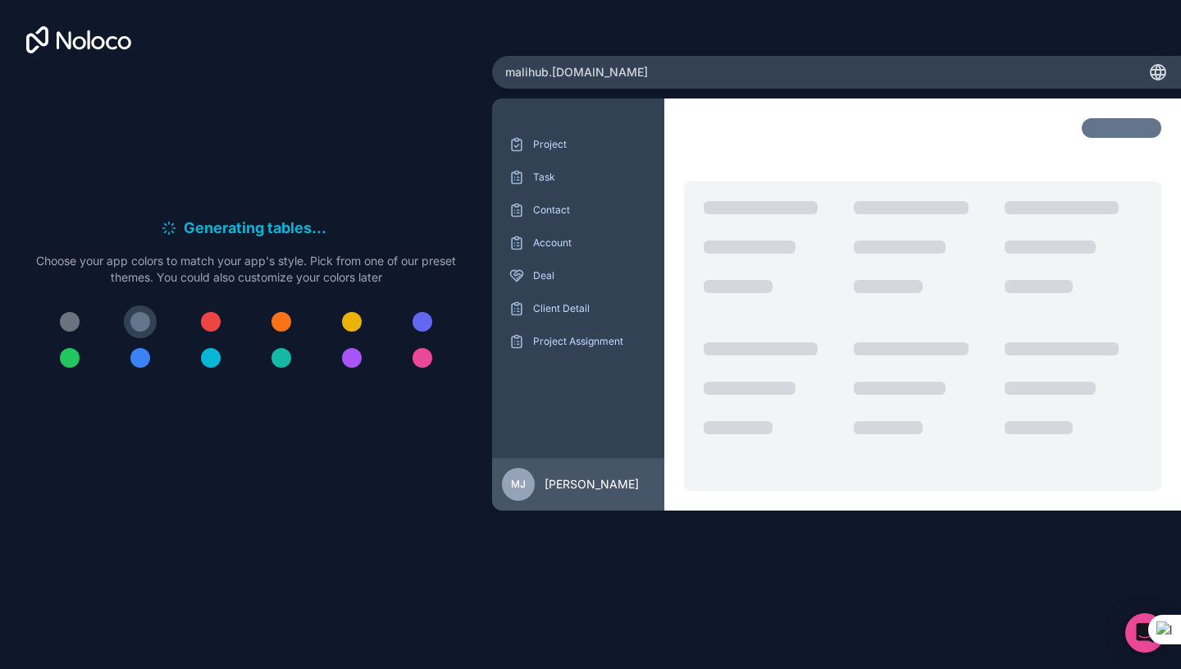
click at [71, 362] on div at bounding box center [70, 358] width 20 height 20
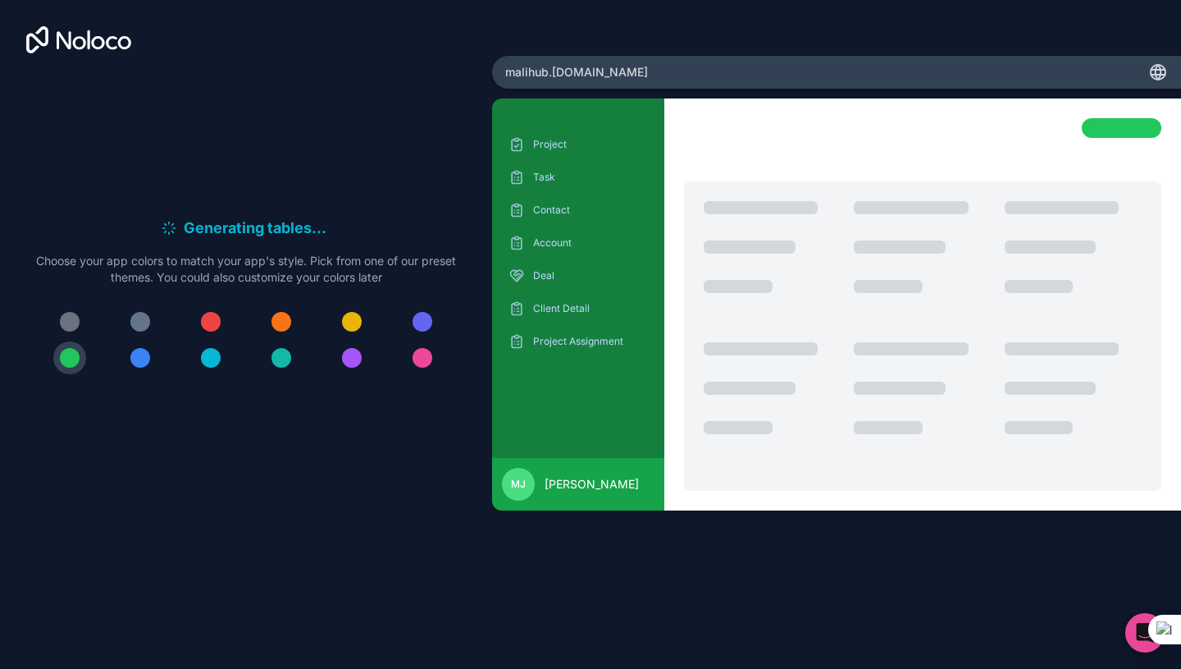
click at [281, 355] on div at bounding box center [282, 358] width 20 height 20
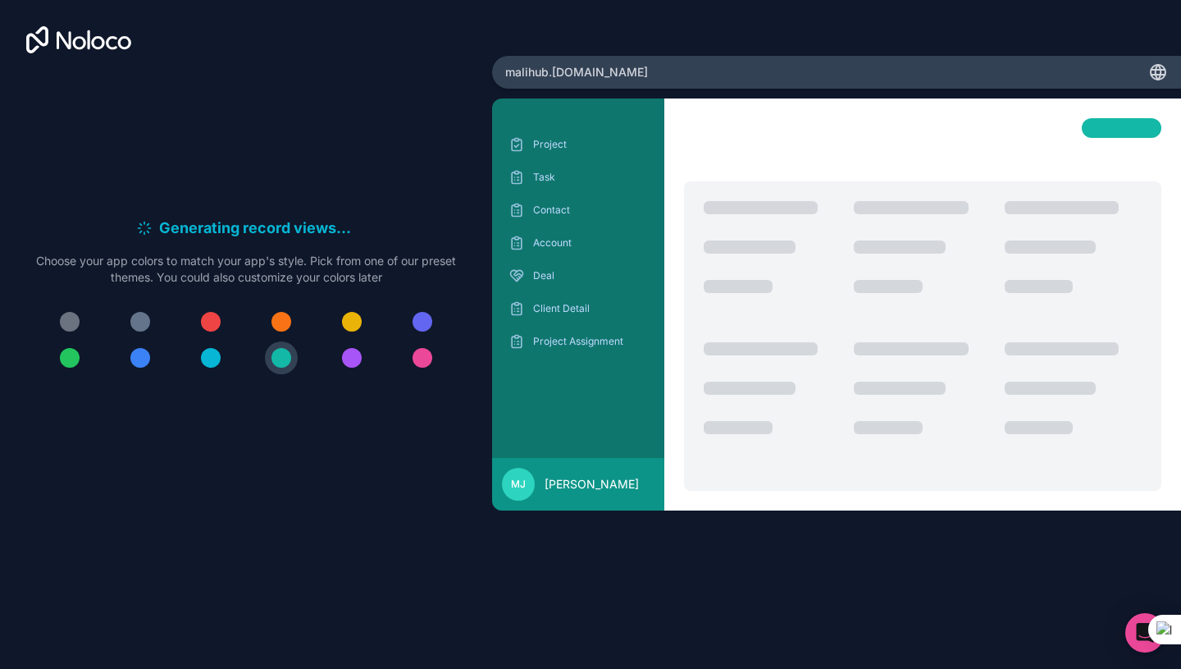
click at [425, 355] on div at bounding box center [423, 358] width 20 height 20
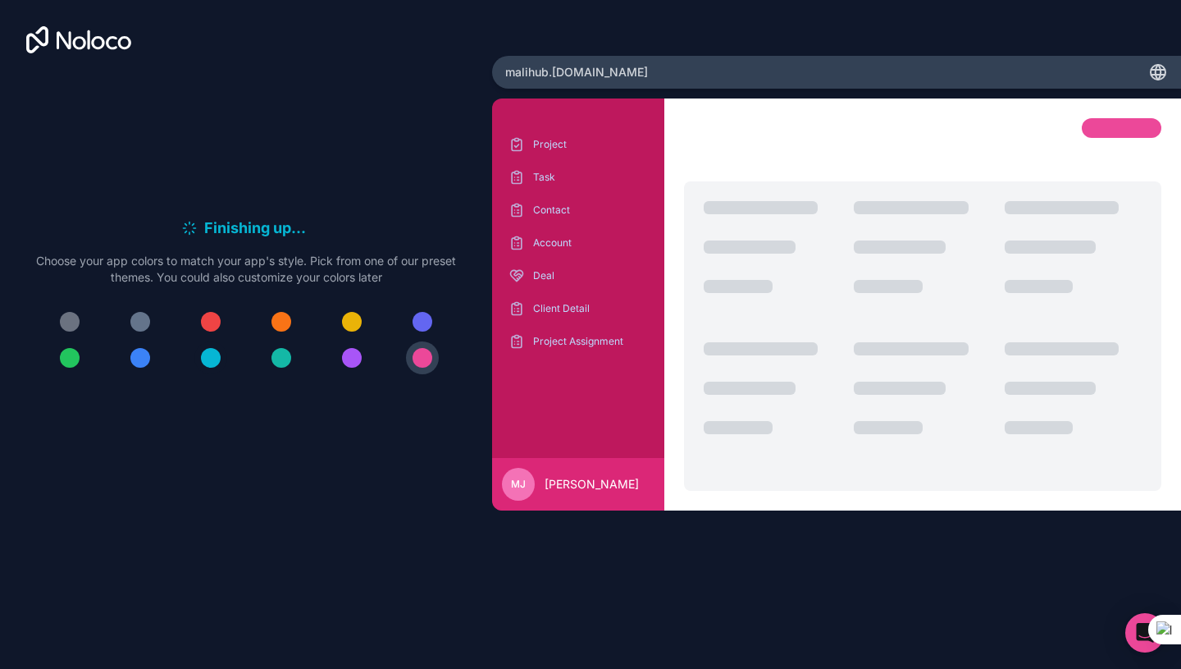
click at [214, 371] on button at bounding box center [210, 357] width 33 height 33
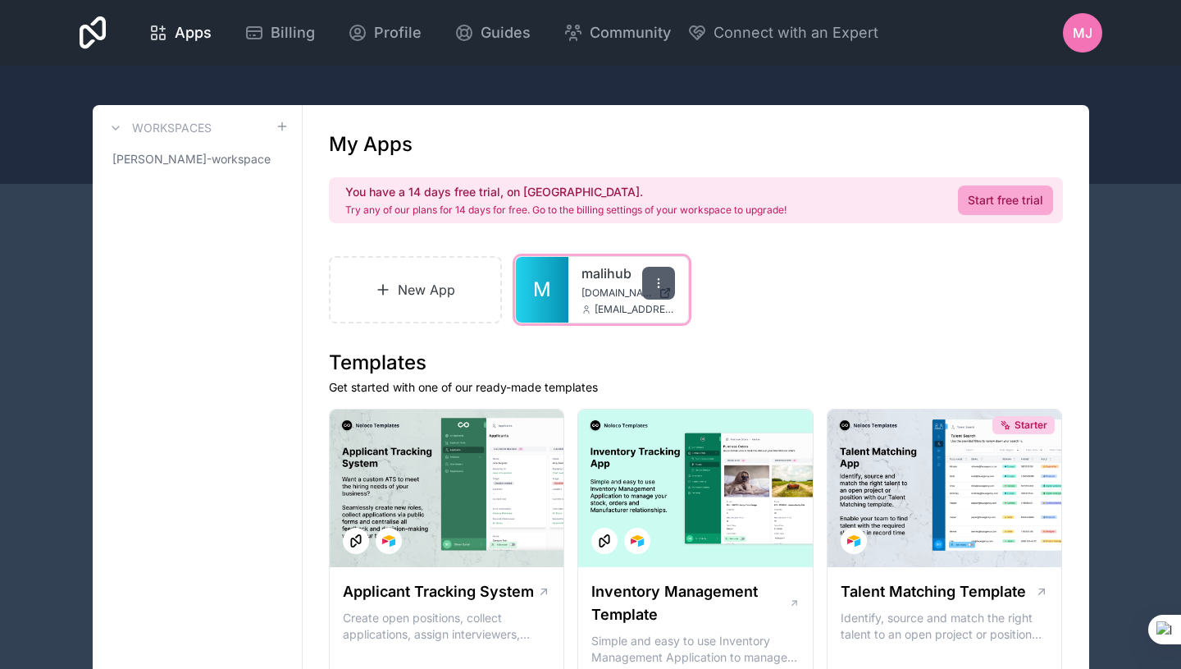
click at [652, 281] on icon at bounding box center [658, 282] width 13 height 13
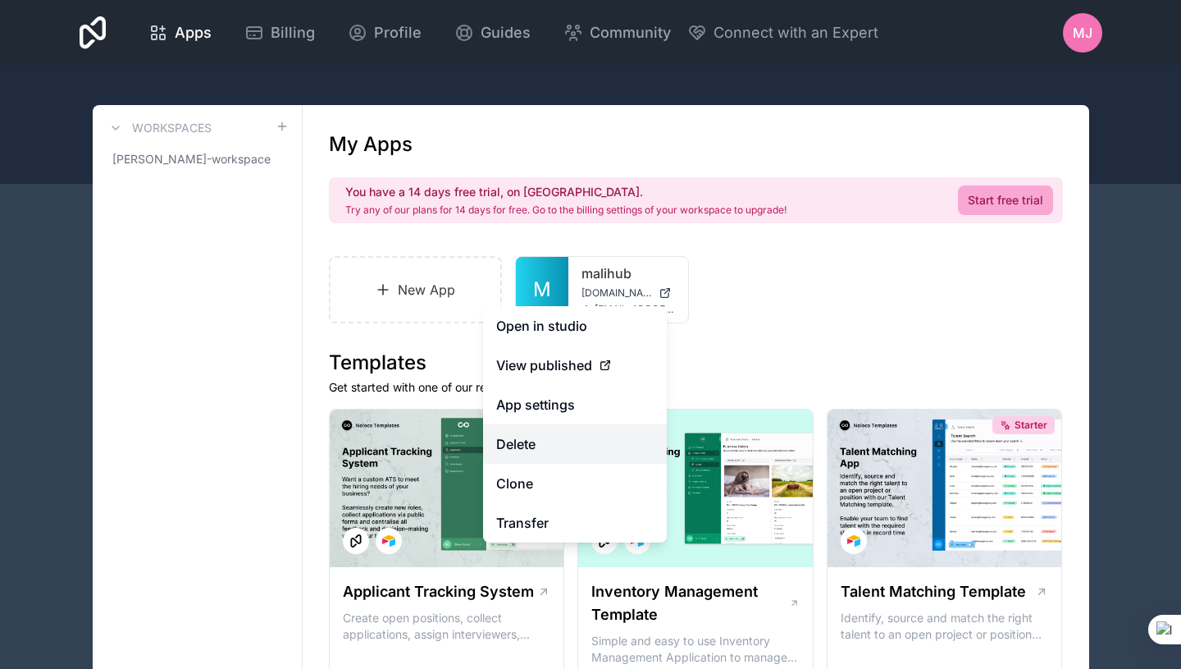
click at [537, 454] on button "Delete" at bounding box center [575, 443] width 184 height 39
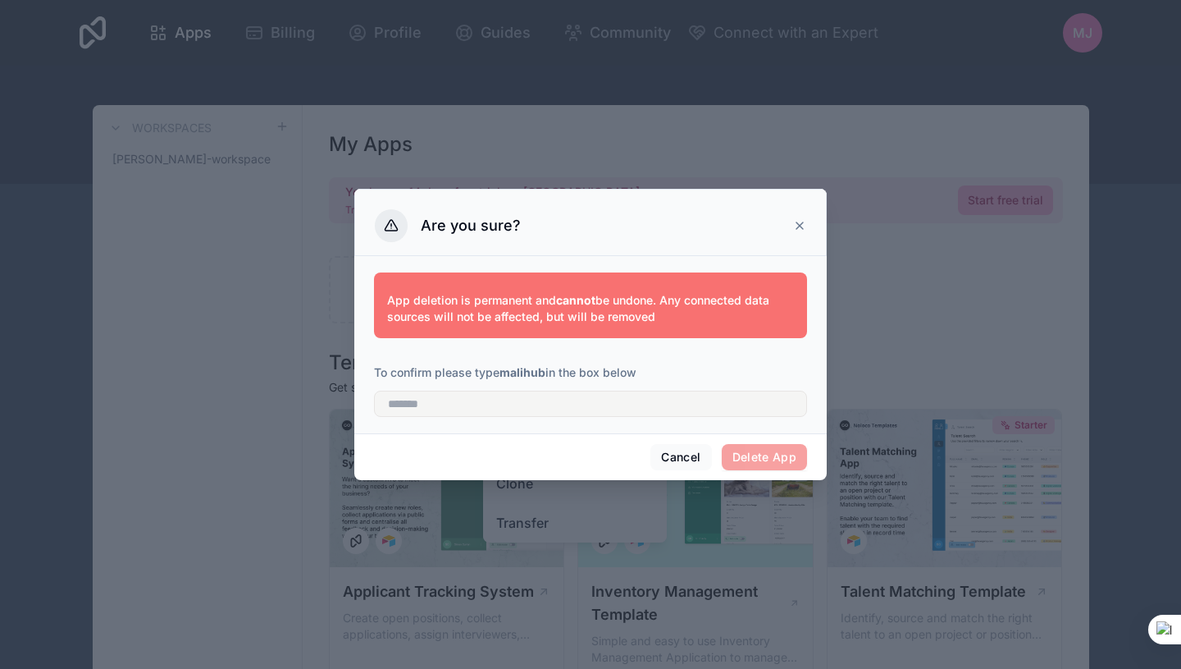
click at [754, 454] on span "Delete App" at bounding box center [765, 457] width 86 height 26
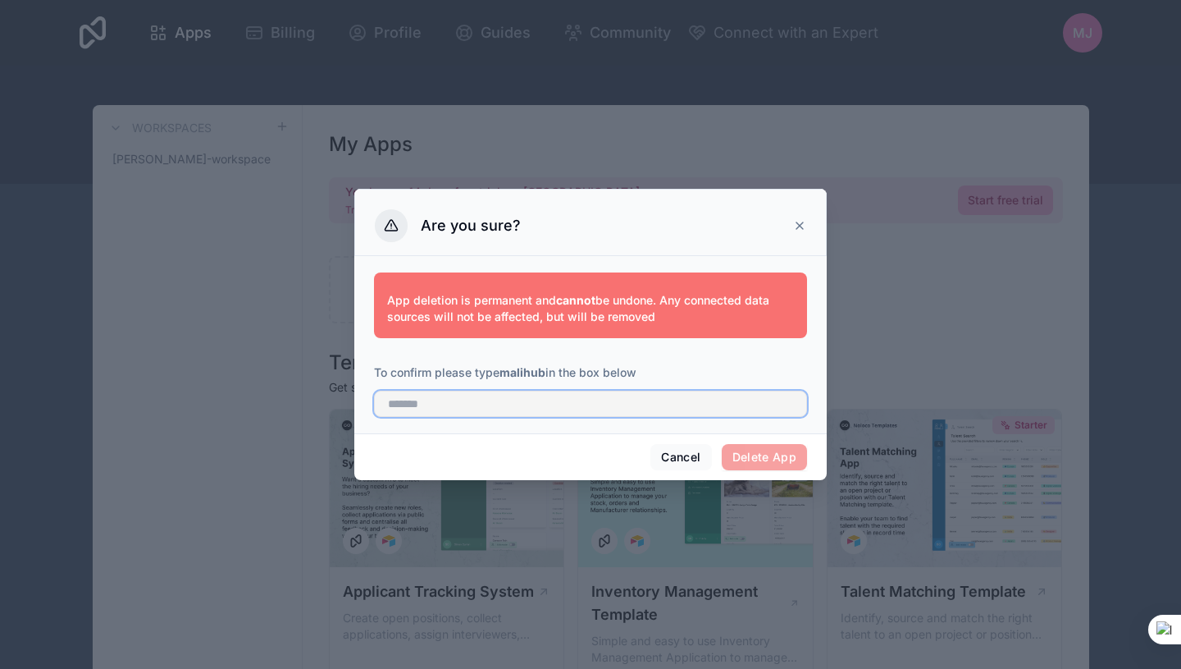
click at [559, 410] on input "text" at bounding box center [590, 403] width 433 height 26
type input "*******"
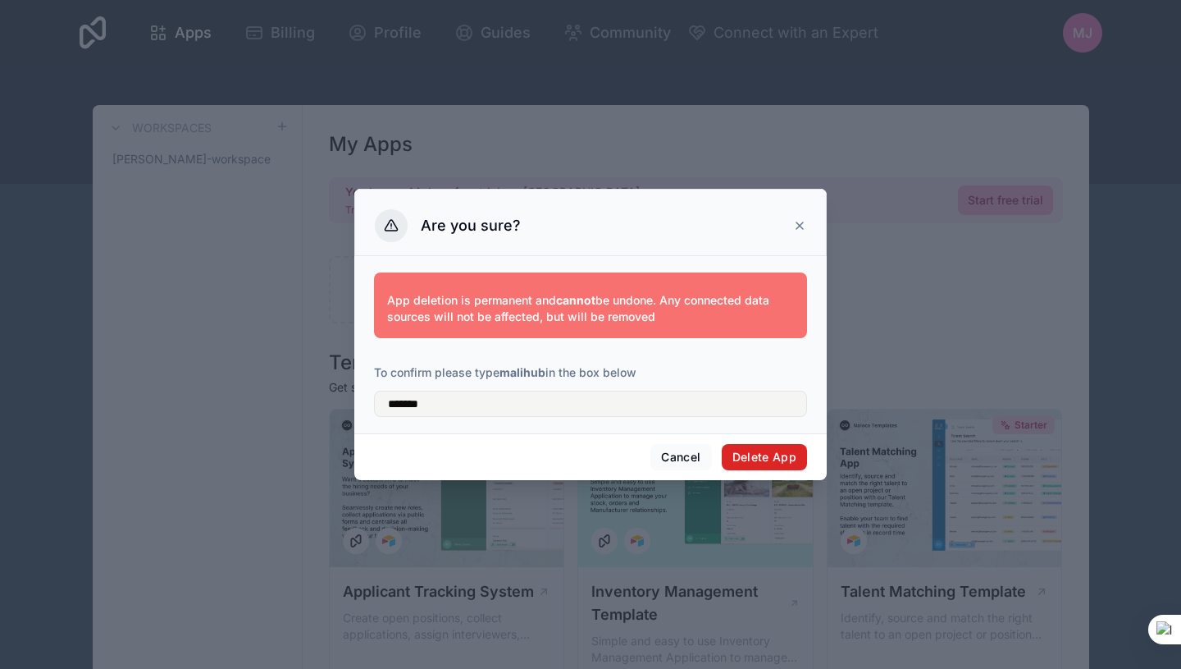
click at [763, 458] on button "Delete App" at bounding box center [765, 457] width 86 height 26
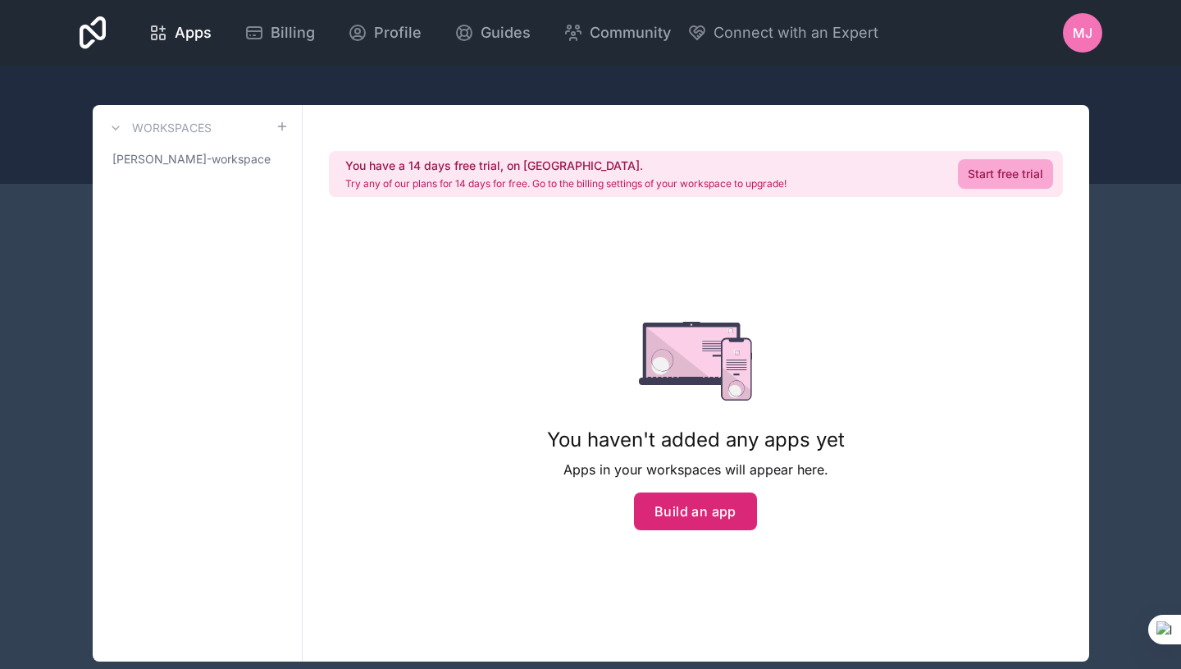
click at [708, 520] on button "Build an app" at bounding box center [695, 511] width 123 height 38
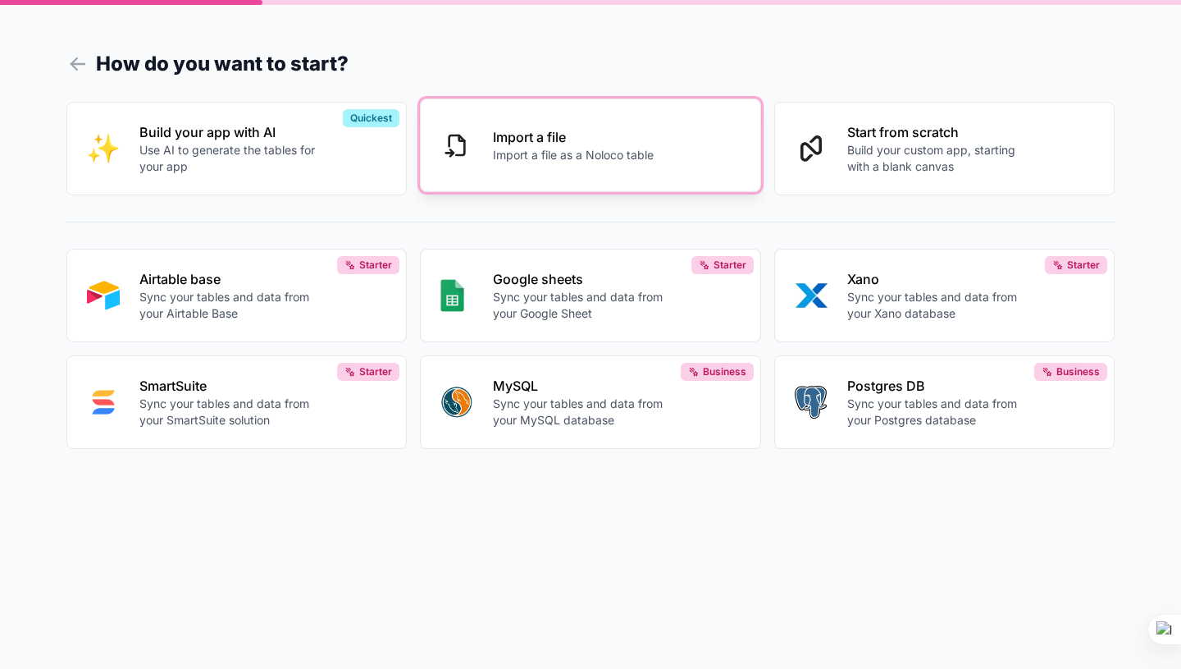
click at [546, 171] on button "Import a file Import a file as a Noloco table" at bounding box center [590, 145] width 341 height 94
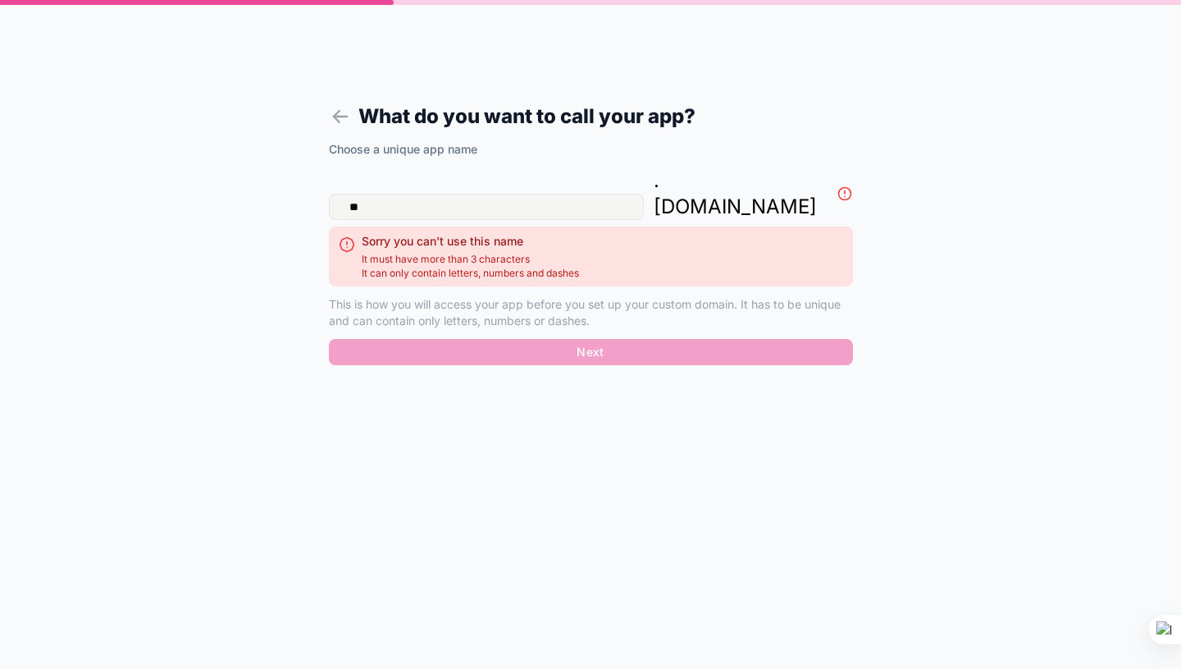
type input "*"
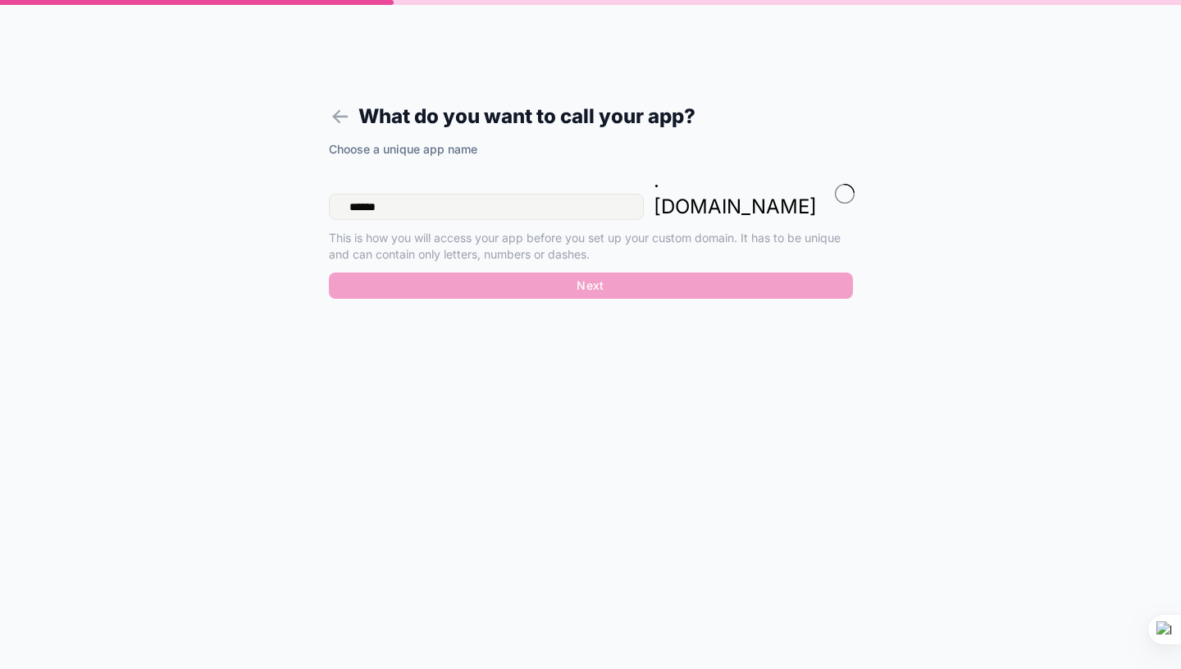
type input "*******"
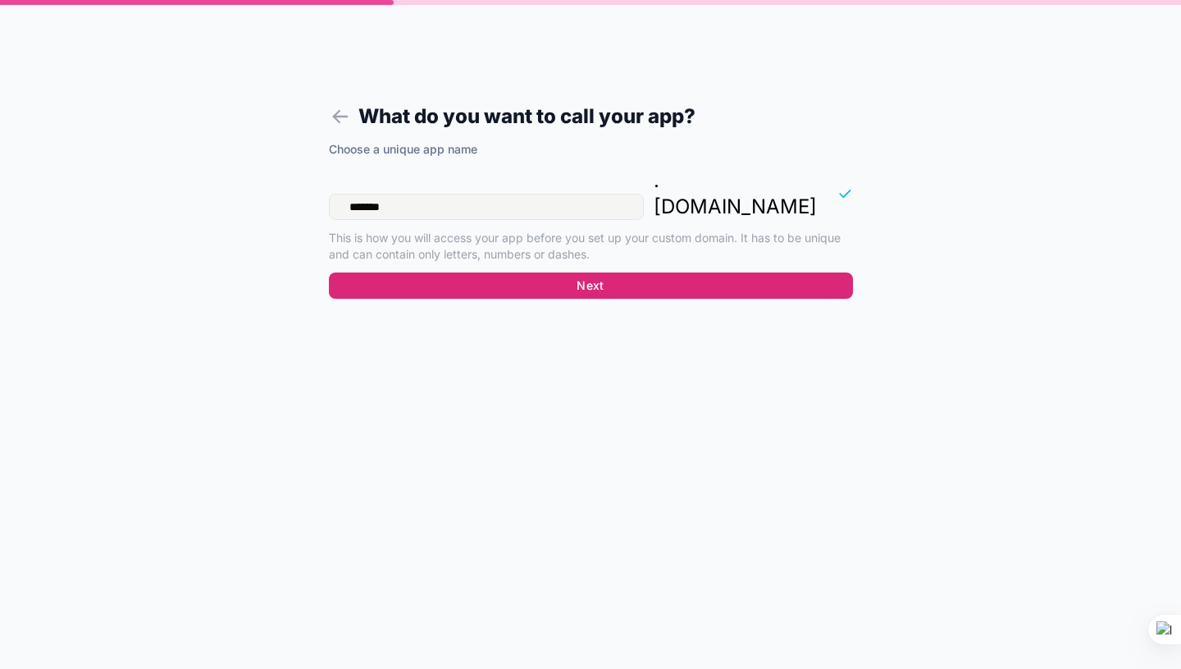
click at [591, 272] on button "Next" at bounding box center [591, 285] width 524 height 26
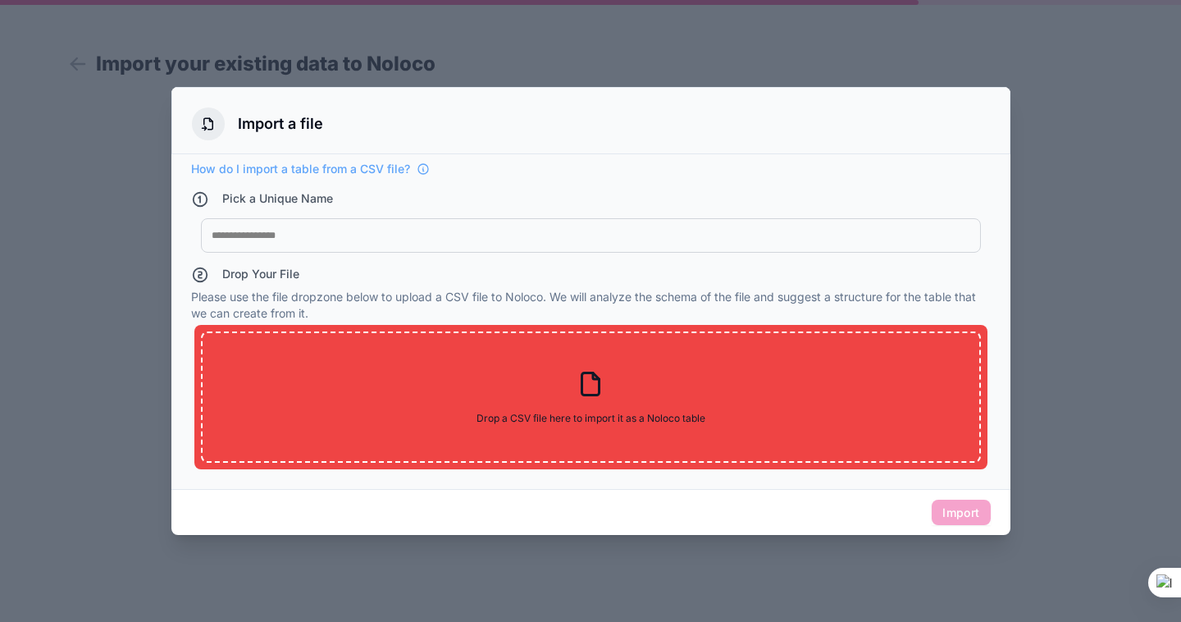
click at [710, 289] on div "Drop Your File Please use the file dropzone below to upload a CSV file to Noloc…" at bounding box center [591, 371] width 800 height 210
click at [370, 592] on div at bounding box center [590, 311] width 1181 height 622
click at [656, 534] on div "Import" at bounding box center [590, 512] width 839 height 47
click at [730, 469] on div "Drop Your File Please use the file dropzone below to upload a CSV file to Noloc…" at bounding box center [591, 371] width 800 height 210
click at [427, 239] on div at bounding box center [591, 235] width 759 height 13
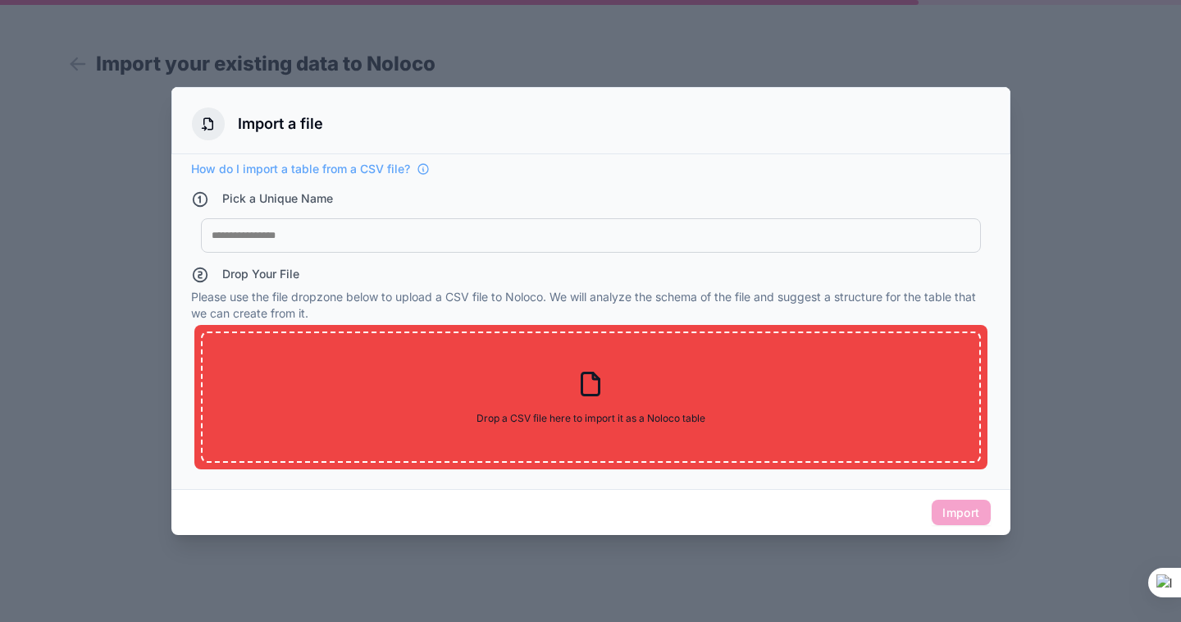
click at [642, 165] on div "How do I import a table from a CSV file?" at bounding box center [591, 169] width 800 height 16
click at [961, 509] on span "Import" at bounding box center [961, 513] width 58 height 26
click at [728, 555] on div at bounding box center [590, 311] width 1181 height 622
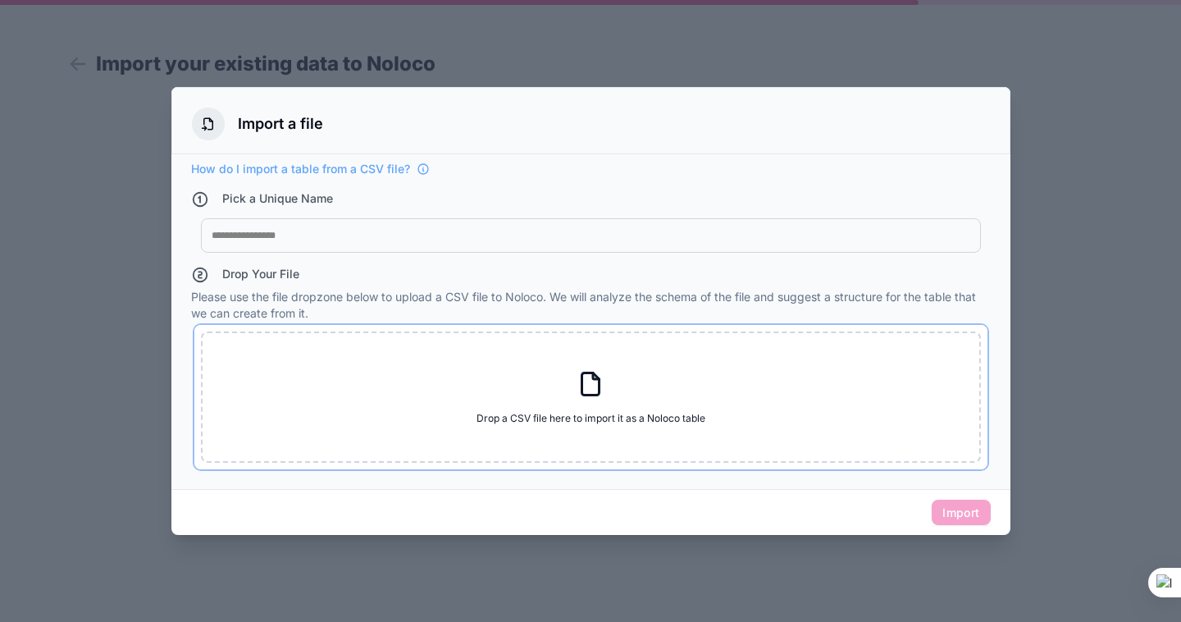
click at [583, 429] on div "Drop a CSV file here to import it as a Noloco table Drop a CSV file here to imp…" at bounding box center [591, 396] width 780 height 131
click at [591, 356] on div "Drop a CSV file here to import it as a Noloco table Drop a CSV file here to imp…" at bounding box center [591, 396] width 780 height 131
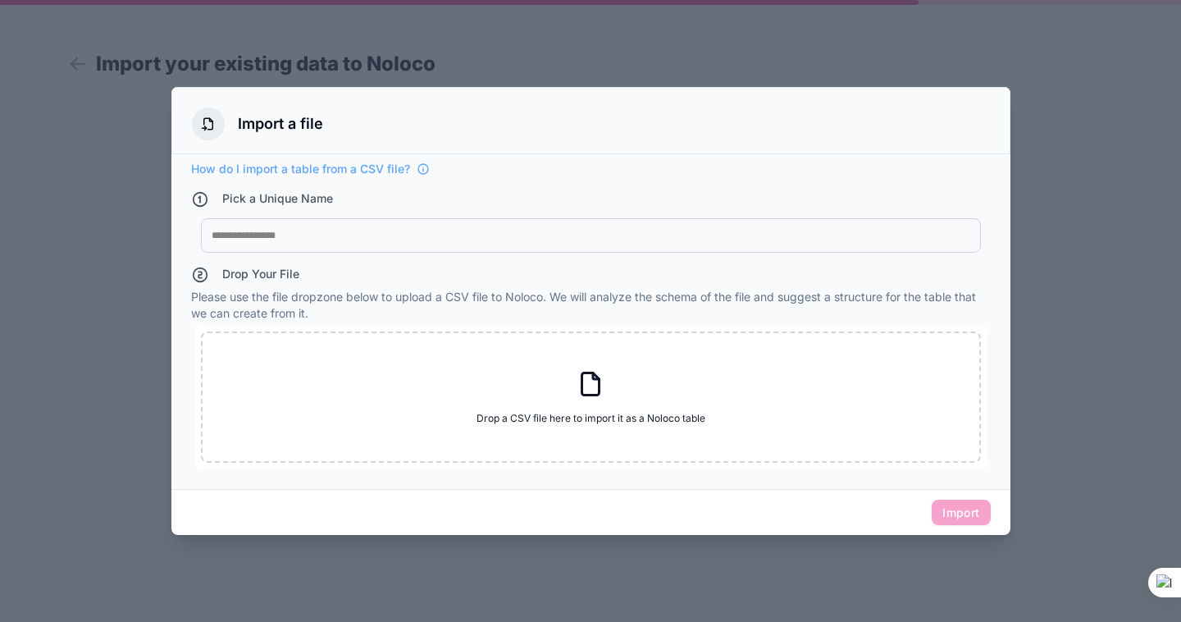
click at [354, 243] on div "My Imported File" at bounding box center [591, 235] width 780 height 34
click at [358, 230] on div at bounding box center [591, 235] width 759 height 13
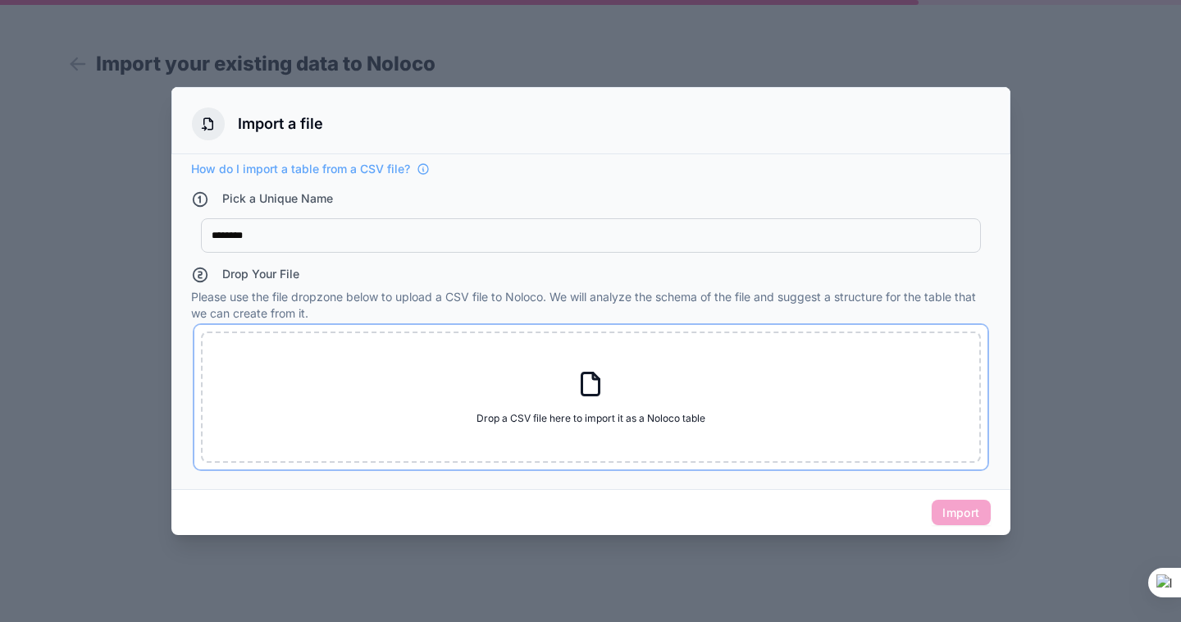
click at [292, 334] on div "Drop a CSV file here to import it as a Noloco table Drop a CSV file here to imp…" at bounding box center [591, 396] width 780 height 131
click at [578, 369] on icon at bounding box center [591, 384] width 30 height 30
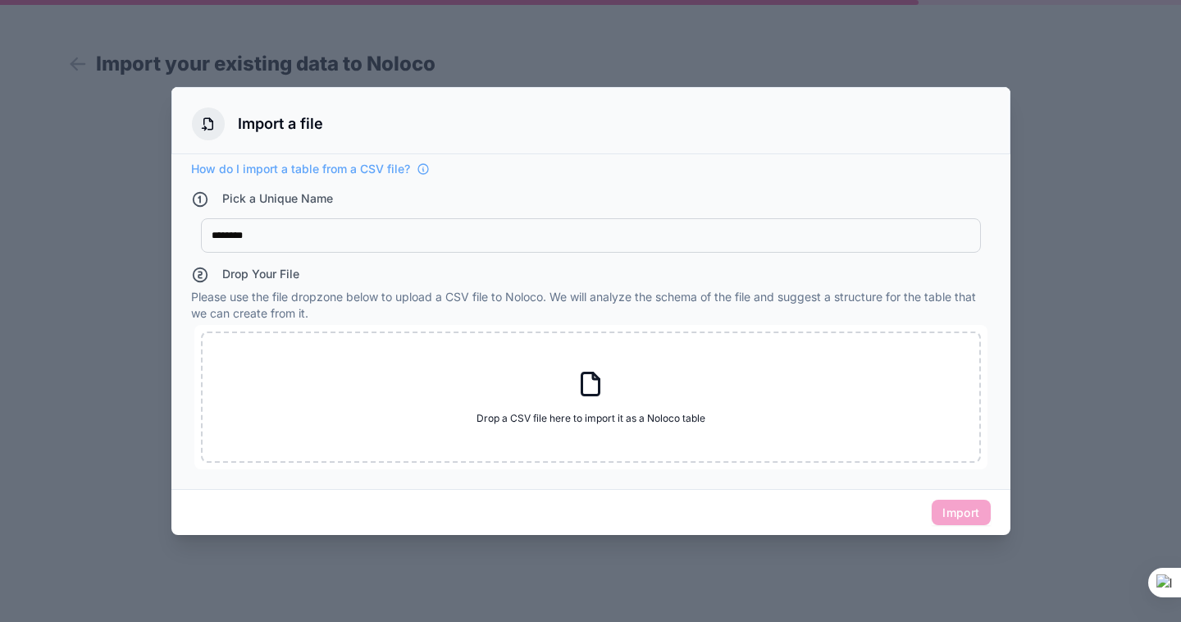
click at [904, 2] on div at bounding box center [590, 311] width 1181 height 622
click at [918, 45] on div at bounding box center [590, 311] width 1181 height 622
